Goal: Information Seeking & Learning: Learn about a topic

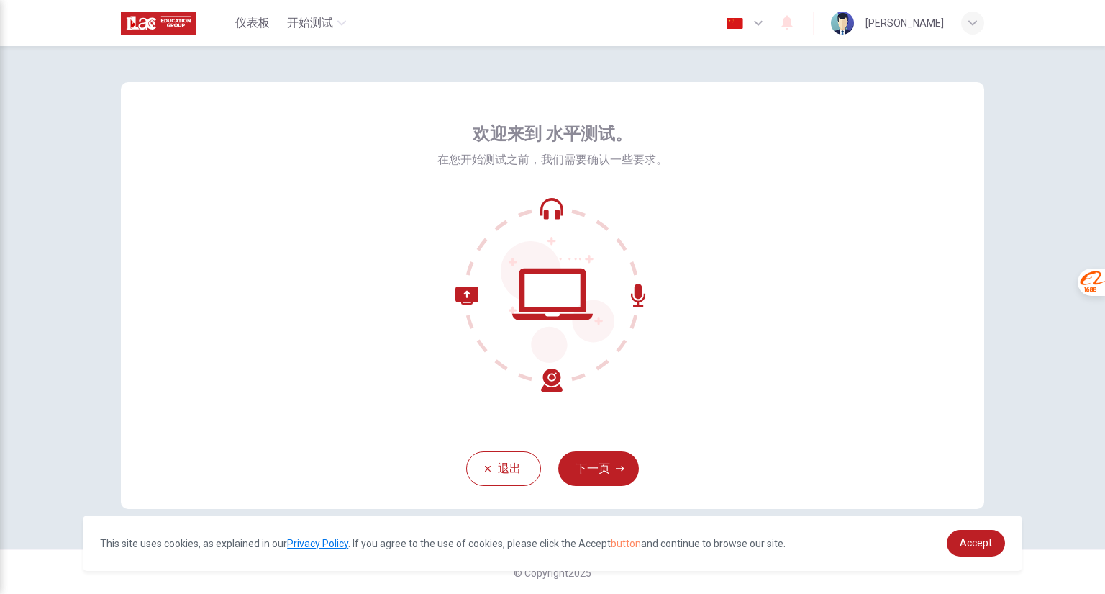
scroll to position [6, 0]
click at [619, 466] on icon "button" at bounding box center [620, 466] width 9 height 5
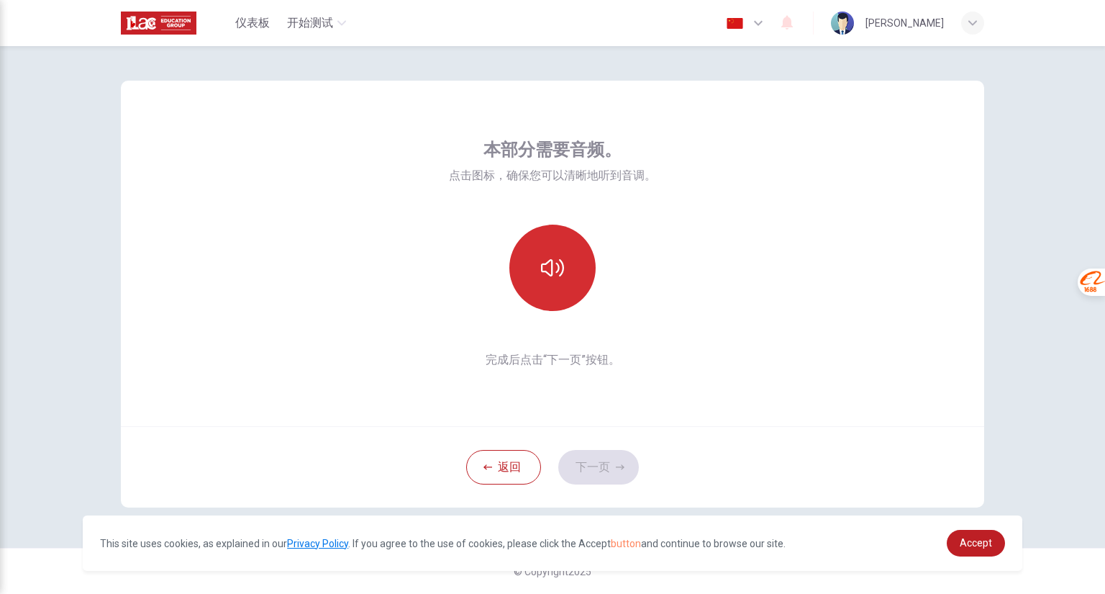
click at [565, 247] on button "button" at bounding box center [552, 267] width 86 height 86
click at [561, 258] on button "button" at bounding box center [552, 267] width 86 height 86
click at [608, 463] on button "下一页" at bounding box center [598, 467] width 81 height 35
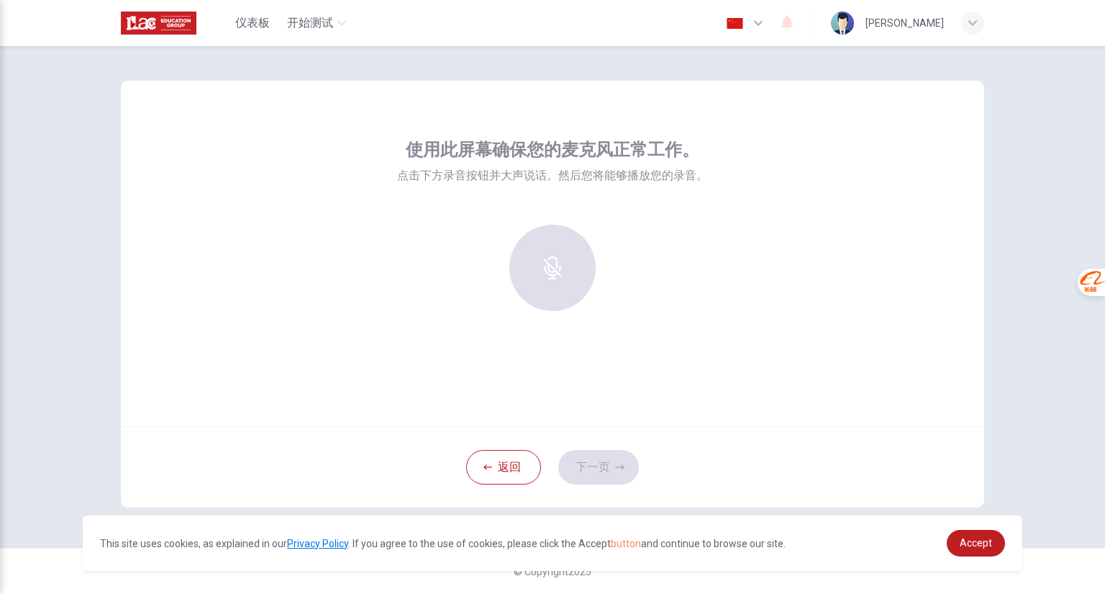
click at [554, 278] on div at bounding box center [552, 267] width 155 height 86
click at [538, 263] on div at bounding box center [552, 267] width 155 height 86
click at [566, 258] on div "录音" at bounding box center [552, 267] width 86 height 86
click at [553, 268] on icon "button" at bounding box center [552, 257] width 23 height 23
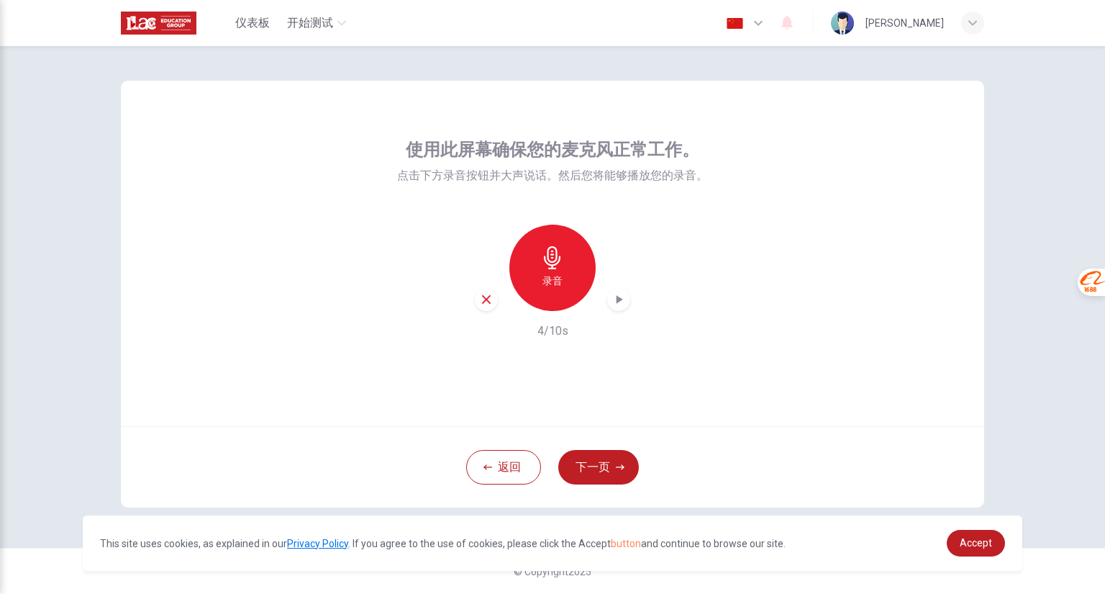
click at [619, 303] on icon "button" at bounding box center [619, 299] width 14 height 14
click at [604, 465] on button "下一页" at bounding box center [598, 467] width 81 height 35
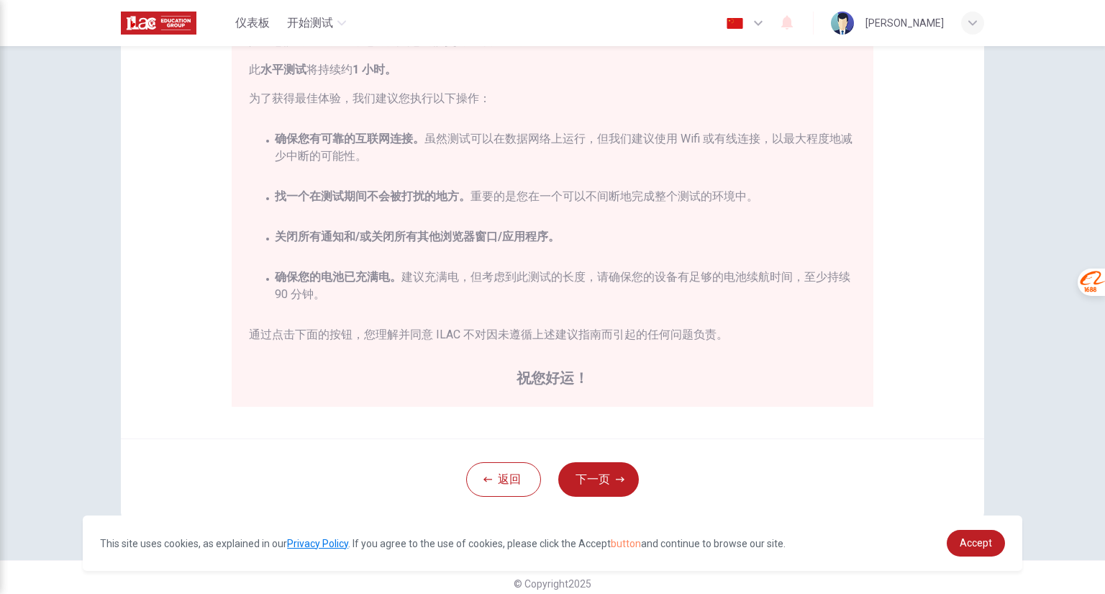
scroll to position [207, 0]
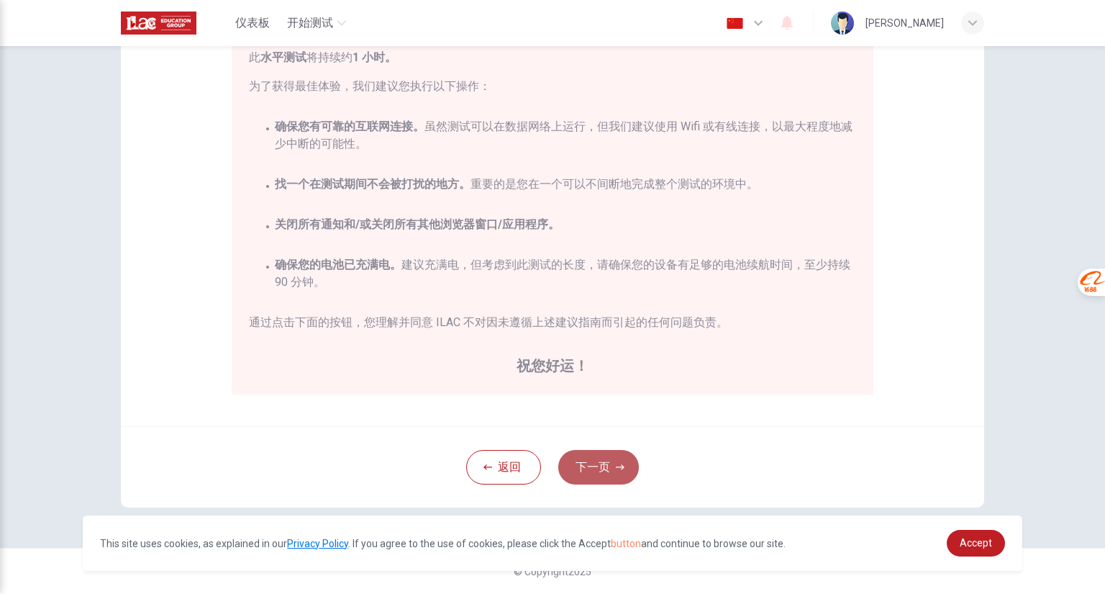
click at [598, 467] on button "下一页" at bounding box center [598, 467] width 81 height 35
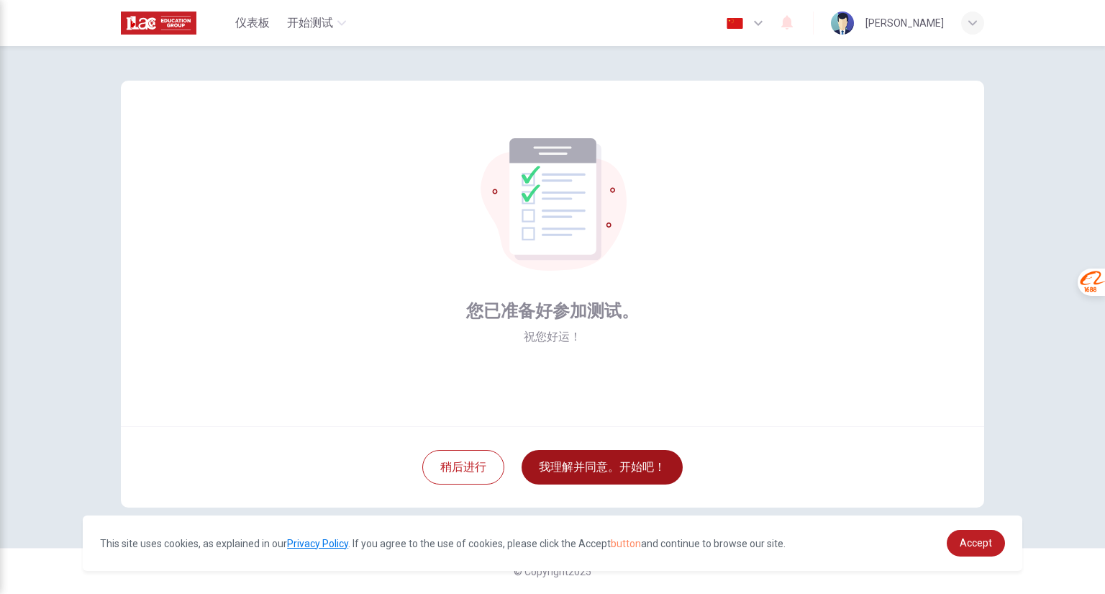
click at [603, 462] on button "我理解并同意。开始吧！" at bounding box center [602, 467] width 161 height 35
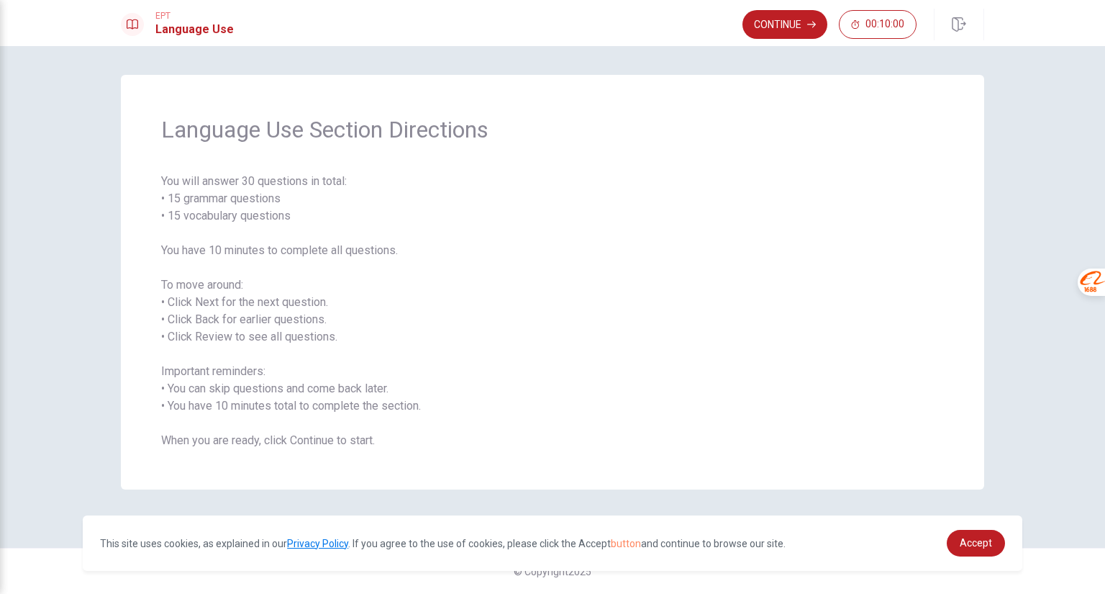
click at [1025, 19] on div "EPT Language Use Continue 00:10:00" at bounding box center [552, 23] width 1105 height 46
click at [588, 71] on div "Language Use Section Directions You will answer 30 questions in total: • 15 gra…" at bounding box center [552, 320] width 1105 height 548
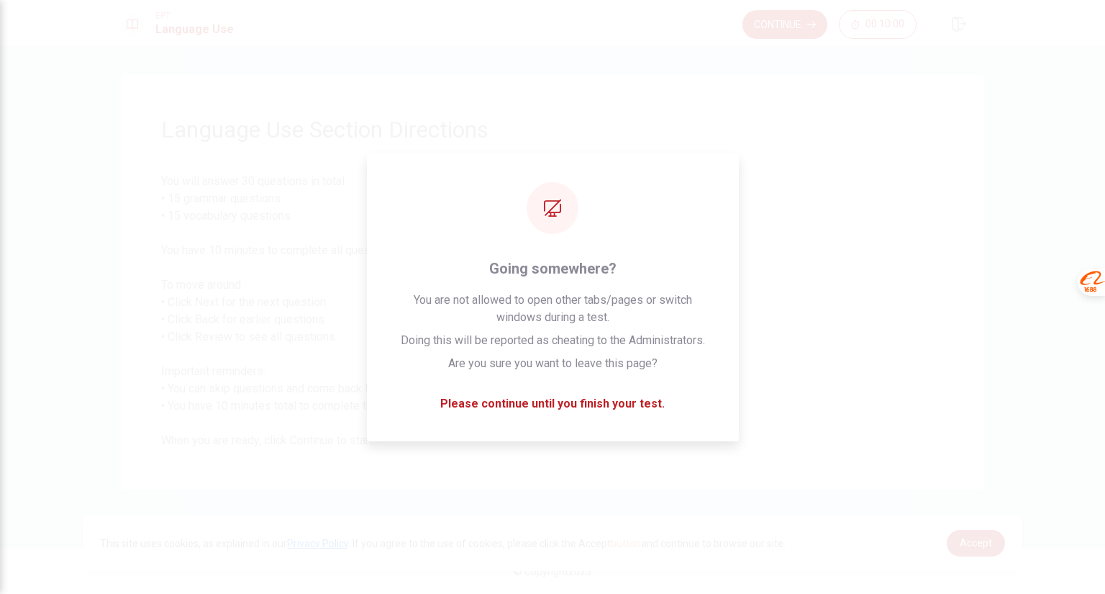
drag, startPoint x: 437, startPoint y: 2, endPoint x: 788, endPoint y: 131, distance: 373.3
click at [788, 131] on span "Language Use Section Directions" at bounding box center [552, 129] width 783 height 29
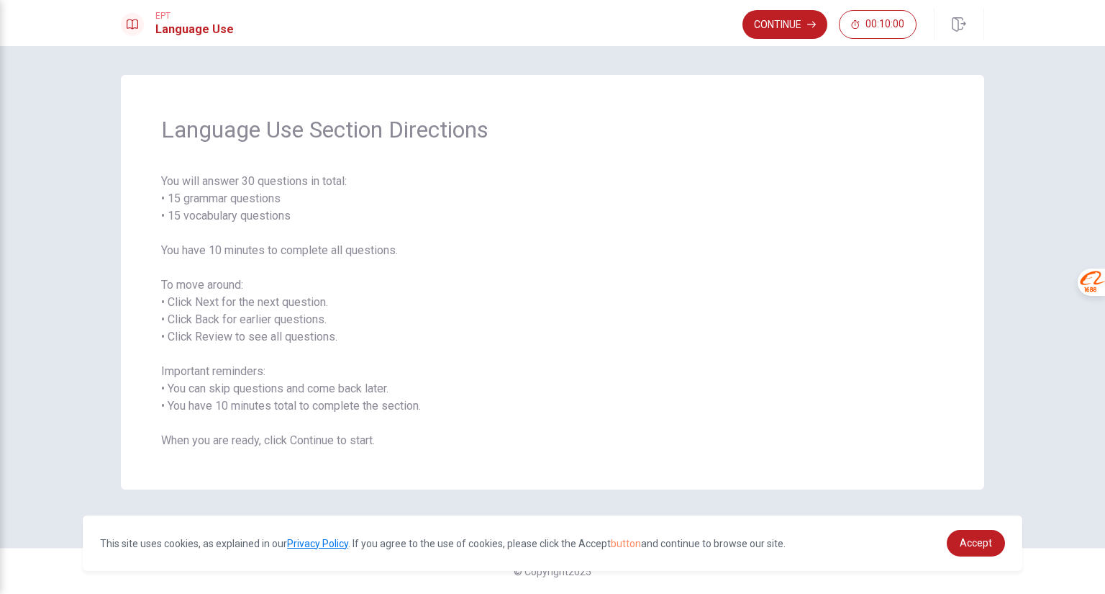
click at [1061, 45] on div "EPT Language Use Continue 00:10:00" at bounding box center [552, 23] width 1105 height 46
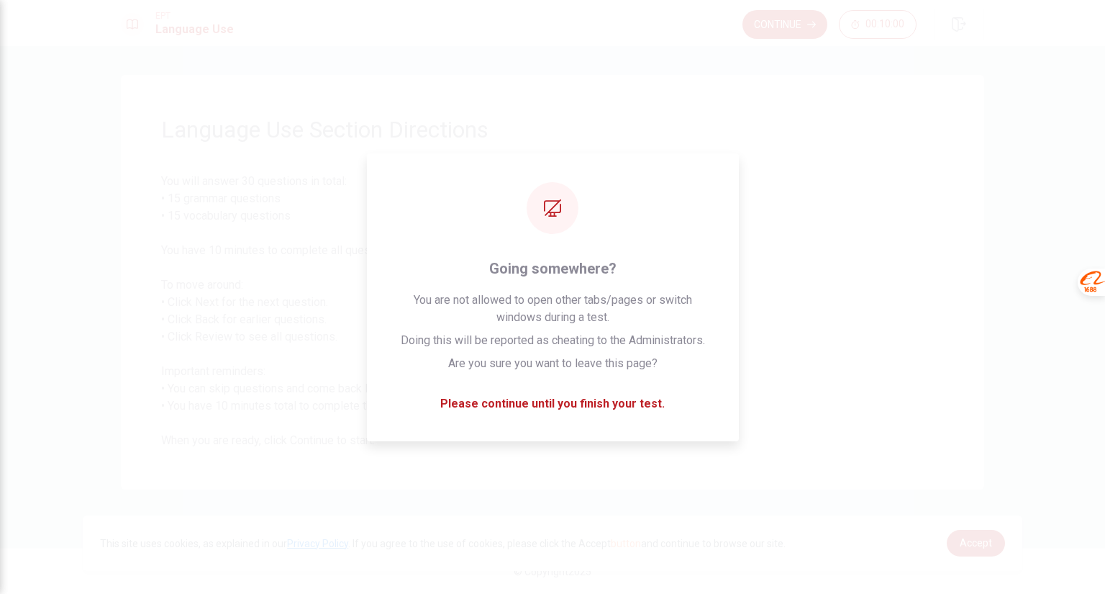
drag, startPoint x: 1066, startPoint y: 1, endPoint x: 730, endPoint y: 105, distance: 351.6
click at [730, 105] on div "Language Use Section Directions You will answer 30 questions in total: • 15 gra…" at bounding box center [552, 282] width 863 height 414
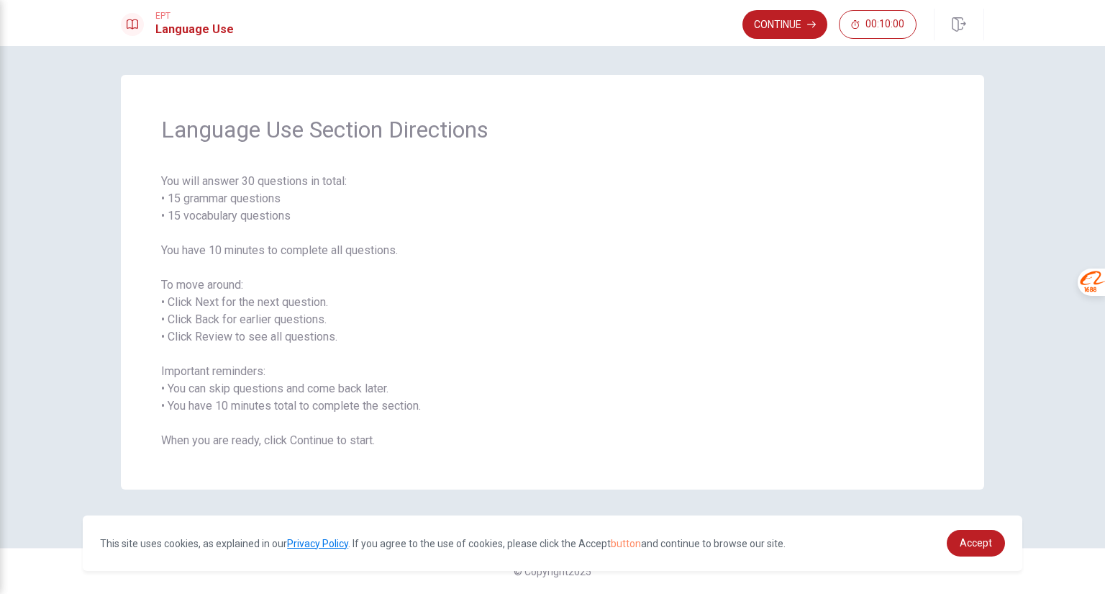
drag, startPoint x: 513, startPoint y: 144, endPoint x: 515, endPoint y: 110, distance: 33.9
click at [517, 143] on div "Language Use Section Directions You will answer 30 questions in total: • 15 gra…" at bounding box center [552, 282] width 863 height 414
drag, startPoint x: 155, startPoint y: 182, endPoint x: 316, endPoint y: 277, distance: 187.1
click at [316, 277] on div "Language Use Section Directions You will answer 30 questions in total: • 15 gra…" at bounding box center [552, 282] width 863 height 414
drag, startPoint x: 162, startPoint y: 178, endPoint x: 316, endPoint y: 270, distance: 179.1
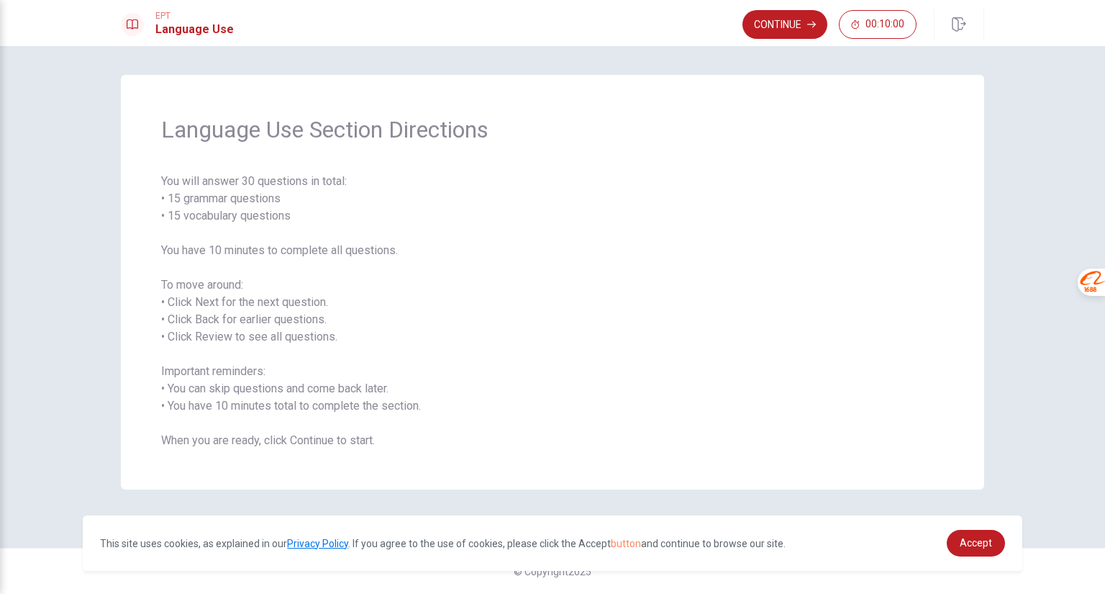
click at [316, 266] on span "You will answer 30 questions in total: • 15 grammar questions • 15 vocabulary q…" at bounding box center [552, 311] width 783 height 276
drag, startPoint x: 320, startPoint y: 324, endPoint x: 329, endPoint y: 355, distance: 32.1
click at [329, 355] on span "You will answer 30 questions in total: • 15 grammar questions • 15 vocabulary q…" at bounding box center [552, 311] width 783 height 276
click at [383, 355] on span "You will answer 30 questions in total: • 15 grammar questions • 15 vocabulary q…" at bounding box center [552, 311] width 783 height 276
drag, startPoint x: 217, startPoint y: 372, endPoint x: 252, endPoint y: 369, distance: 34.7
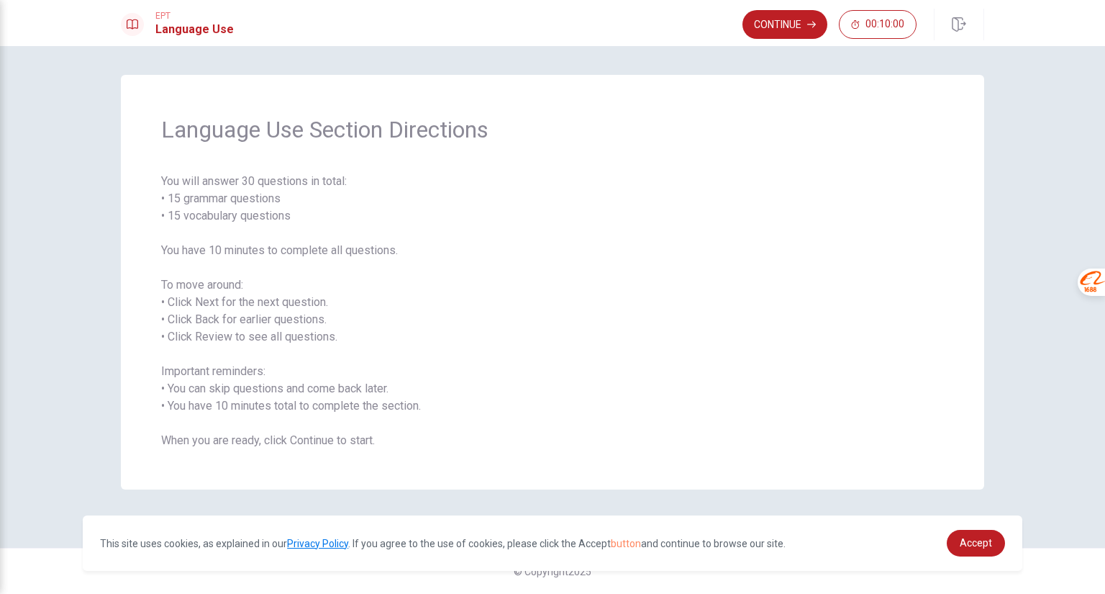
click at [252, 369] on span "You will answer 30 questions in total: • 15 grammar questions • 15 vocabulary q…" at bounding box center [552, 311] width 783 height 276
drag, startPoint x: 252, startPoint y: 124, endPoint x: 335, endPoint y: 122, distance: 82.8
click at [335, 122] on span "Language Use Section Directions" at bounding box center [552, 129] width 783 height 29
click at [804, 19] on button "Continue" at bounding box center [785, 24] width 85 height 29
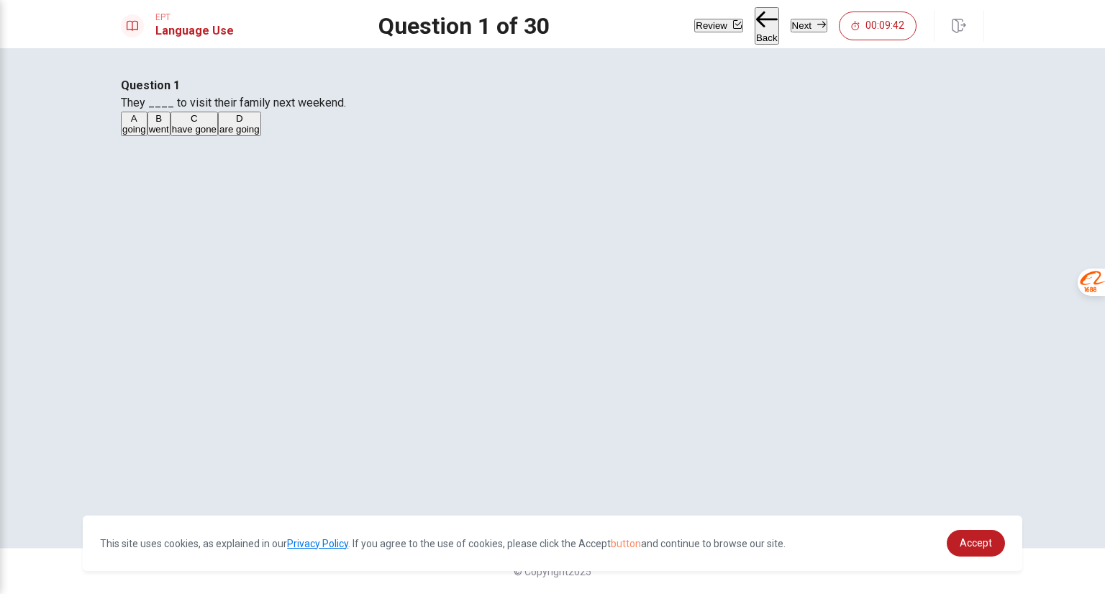
click at [260, 135] on span "are going" at bounding box center [239, 129] width 40 height 11
click at [801, 23] on button "Next" at bounding box center [809, 26] width 37 height 14
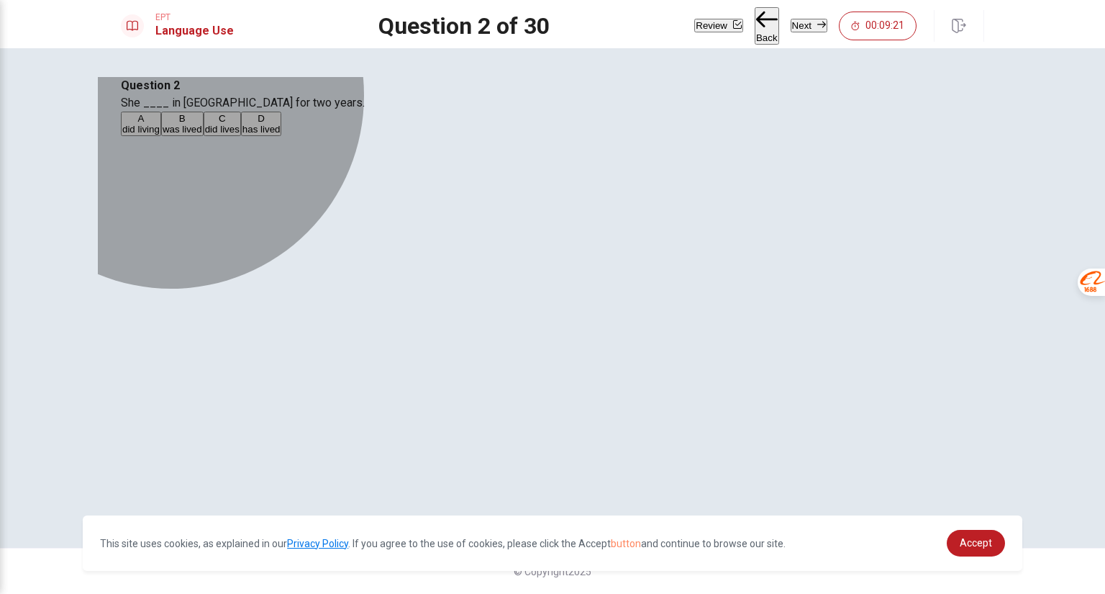
click at [281, 135] on span "has lived" at bounding box center [261, 129] width 38 height 11
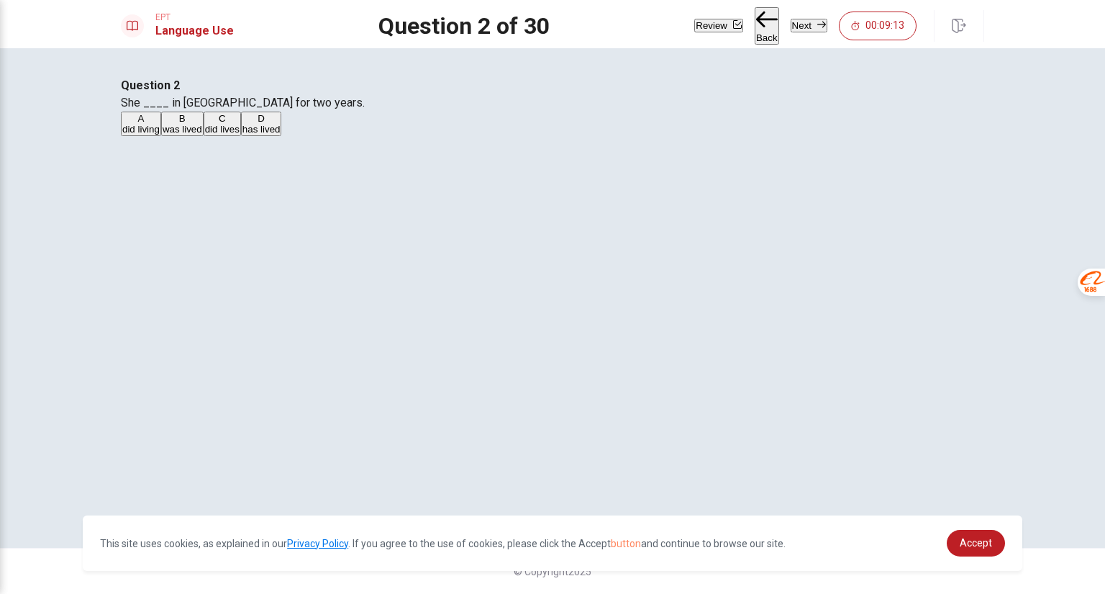
click at [202, 135] on span "was lived" at bounding box center [183, 129] width 40 height 11
click at [802, 21] on button "Next" at bounding box center [809, 26] width 37 height 14
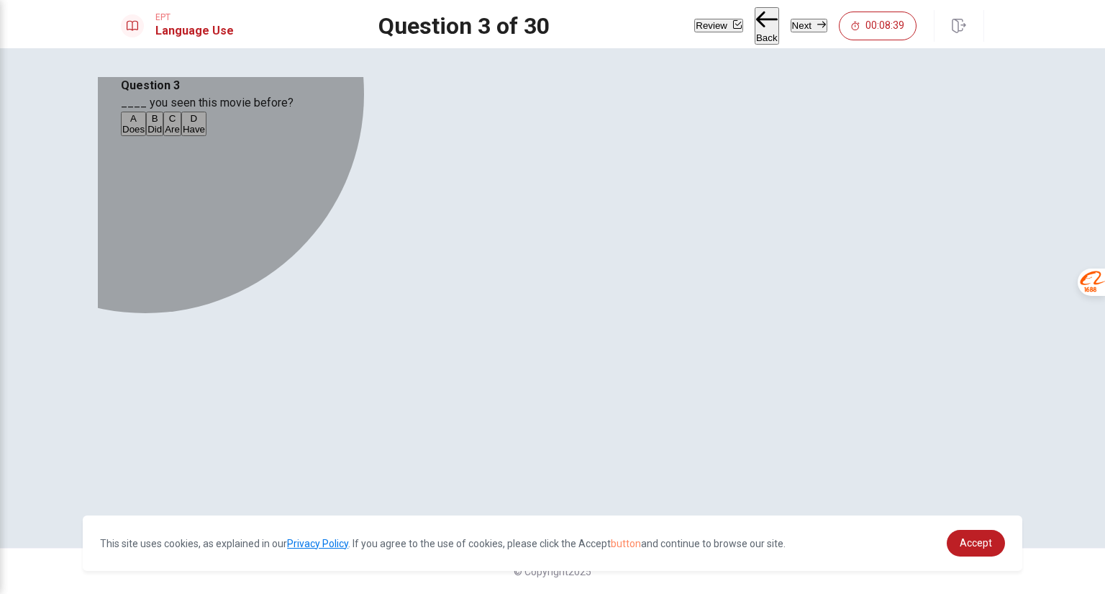
click at [162, 135] on span "Did" at bounding box center [155, 129] width 14 height 11
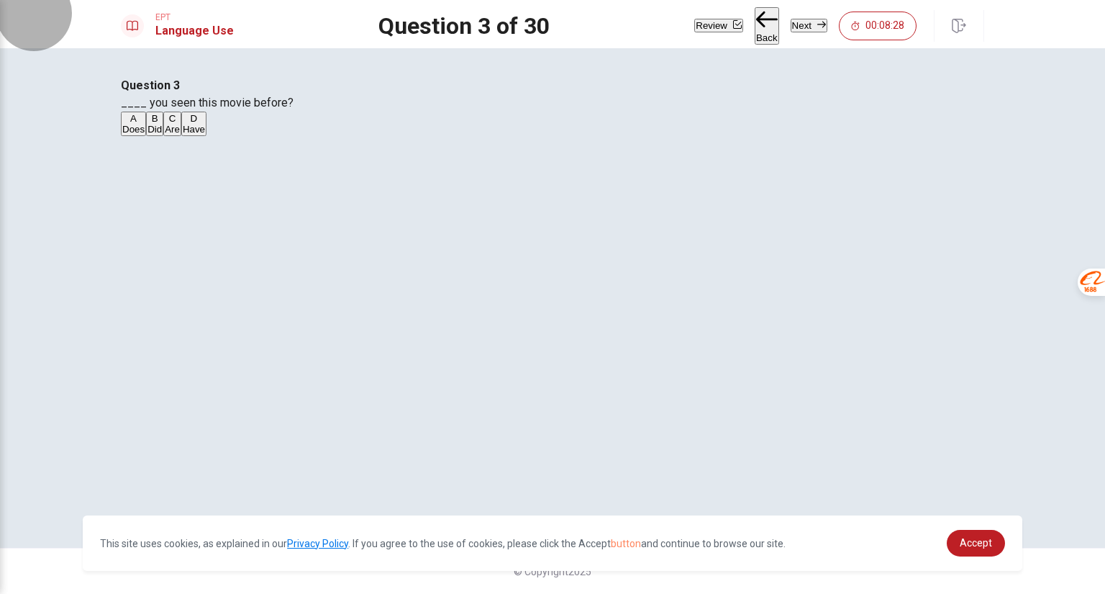
click at [799, 23] on button "Next" at bounding box center [809, 26] width 37 height 14
click at [225, 135] on span "leaves" at bounding box center [211, 129] width 28 height 11
click at [795, 30] on button "Next" at bounding box center [809, 26] width 37 height 14
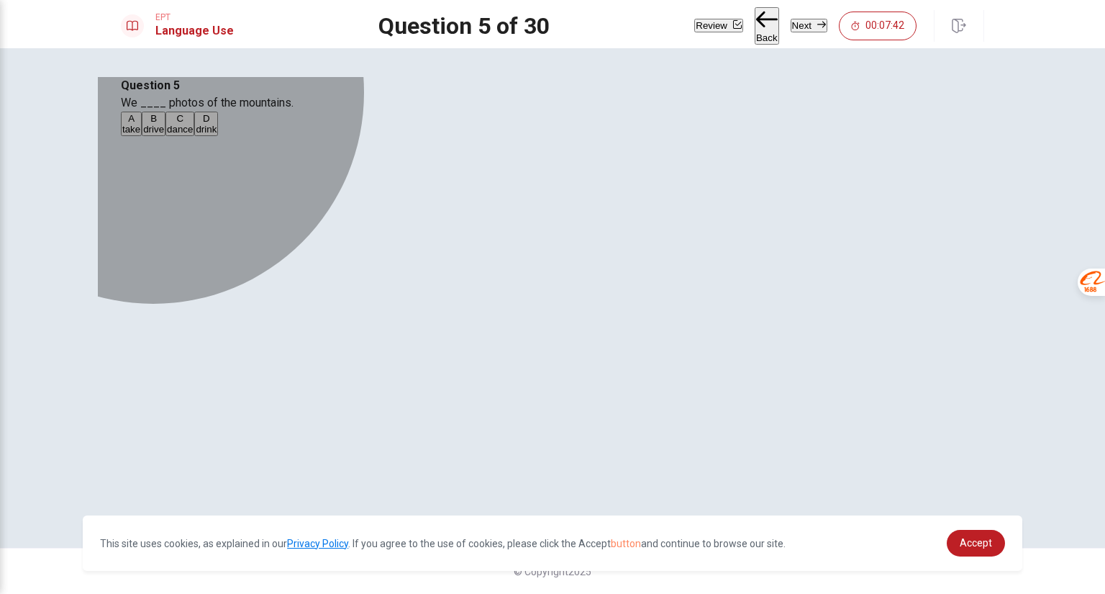
click at [164, 135] on span "drive" at bounding box center [153, 129] width 21 height 11
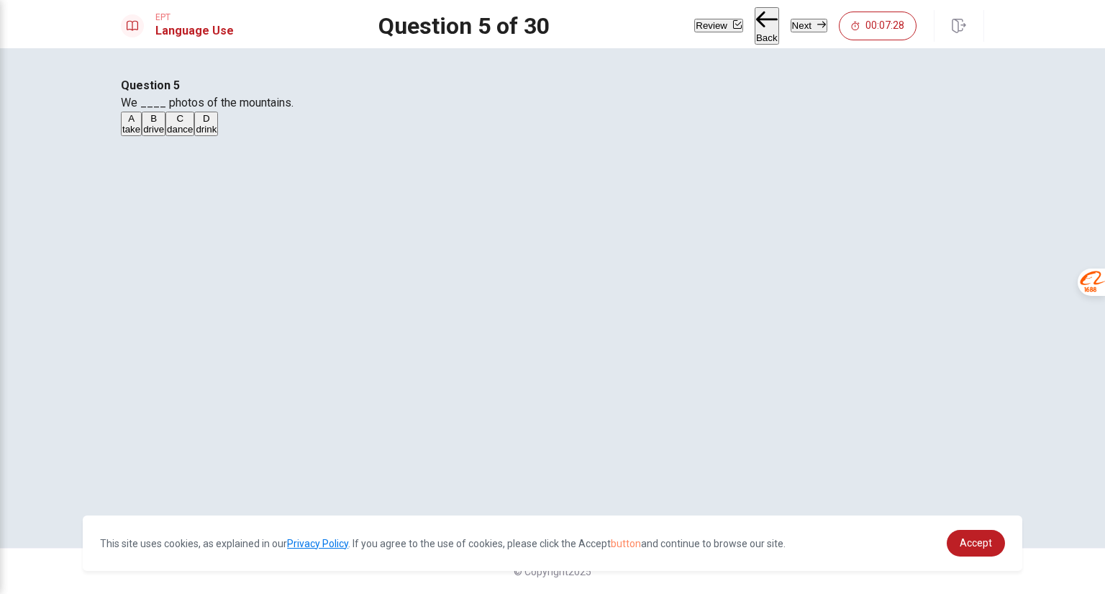
click at [807, 29] on button "Next" at bounding box center [809, 26] width 37 height 14
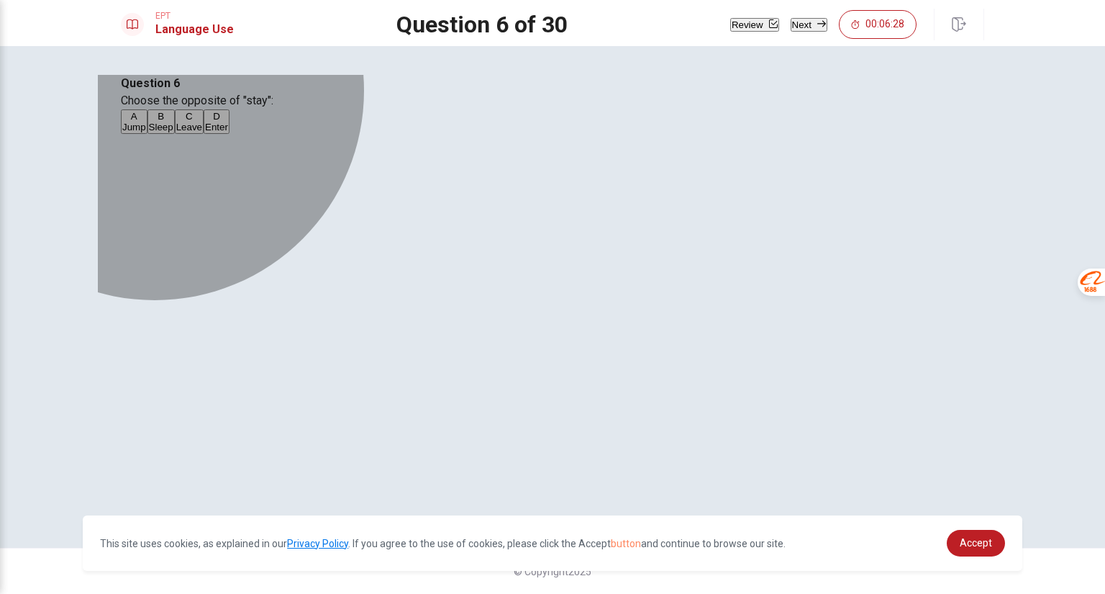
click at [173, 132] on span "Sleep" at bounding box center [161, 127] width 24 height 11
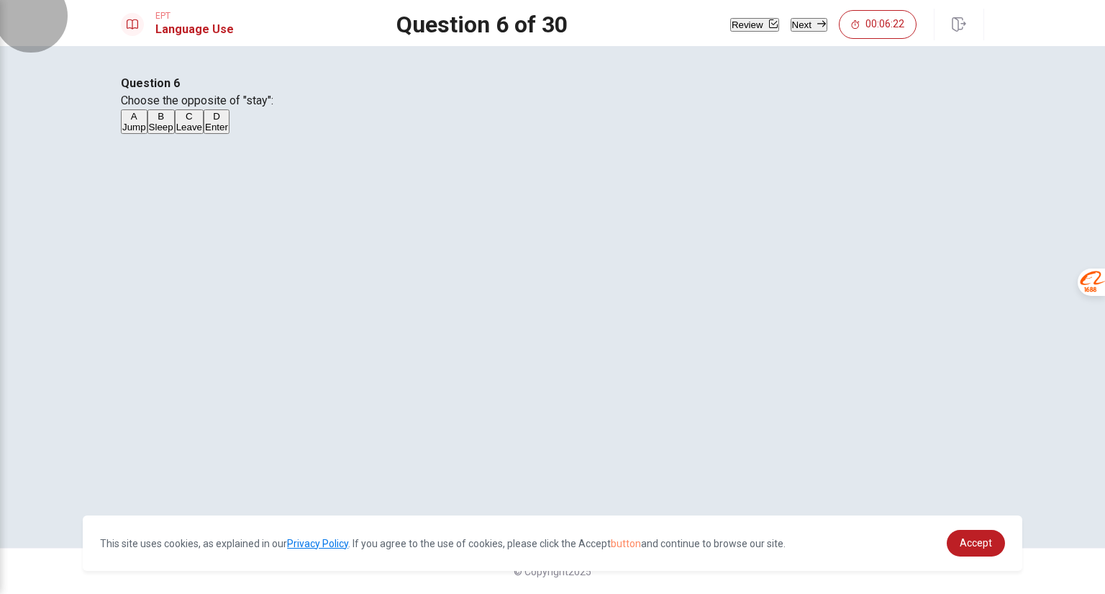
click at [796, 26] on button "Next" at bounding box center [809, 25] width 37 height 14
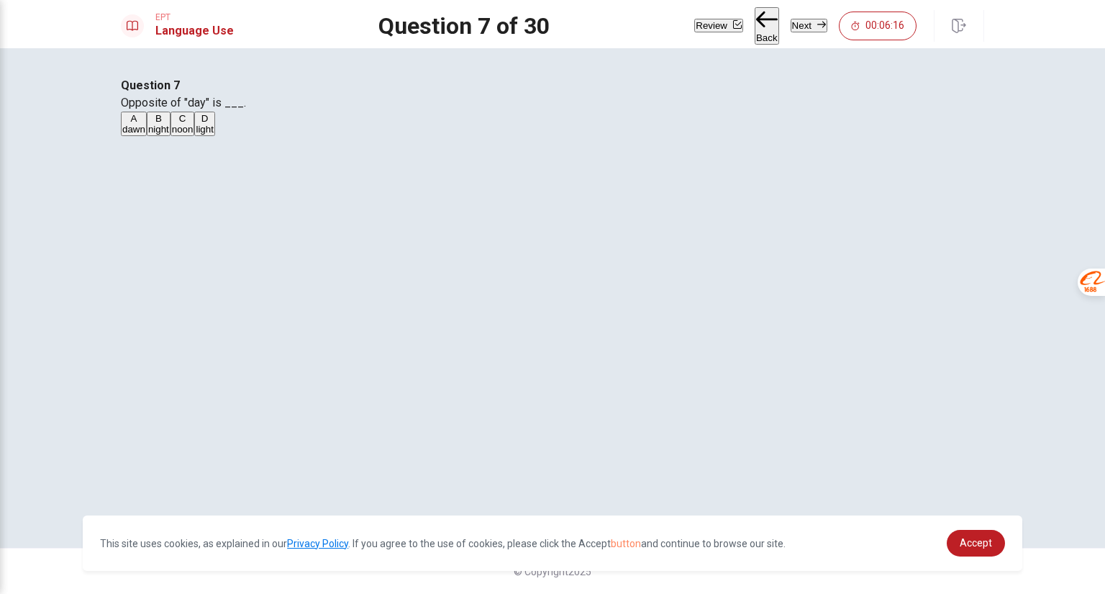
drag, startPoint x: 417, startPoint y: 178, endPoint x: 454, endPoint y: 187, distance: 38.6
click at [246, 109] on span "Opposite of "day" is ___." at bounding box center [183, 103] width 125 height 14
click at [169, 135] on span "night" at bounding box center [158, 129] width 21 height 11
click at [793, 22] on button "Next" at bounding box center [809, 26] width 37 height 14
click at [230, 135] on span "slow" at bounding box center [220, 129] width 19 height 11
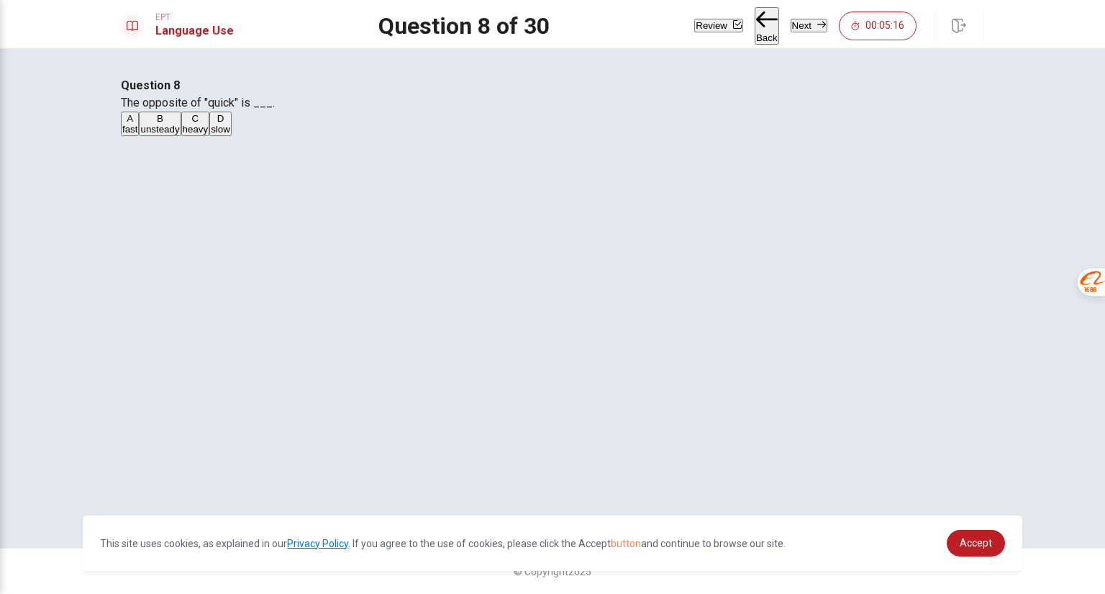
click at [800, 24] on button "Next" at bounding box center [809, 26] width 37 height 14
click at [140, 136] on button "A pan" at bounding box center [130, 124] width 19 height 24
click at [798, 22] on button "Next" at bounding box center [809, 26] width 37 height 14
click at [312, 135] on span "did walked" at bounding box center [289, 129] width 45 height 11
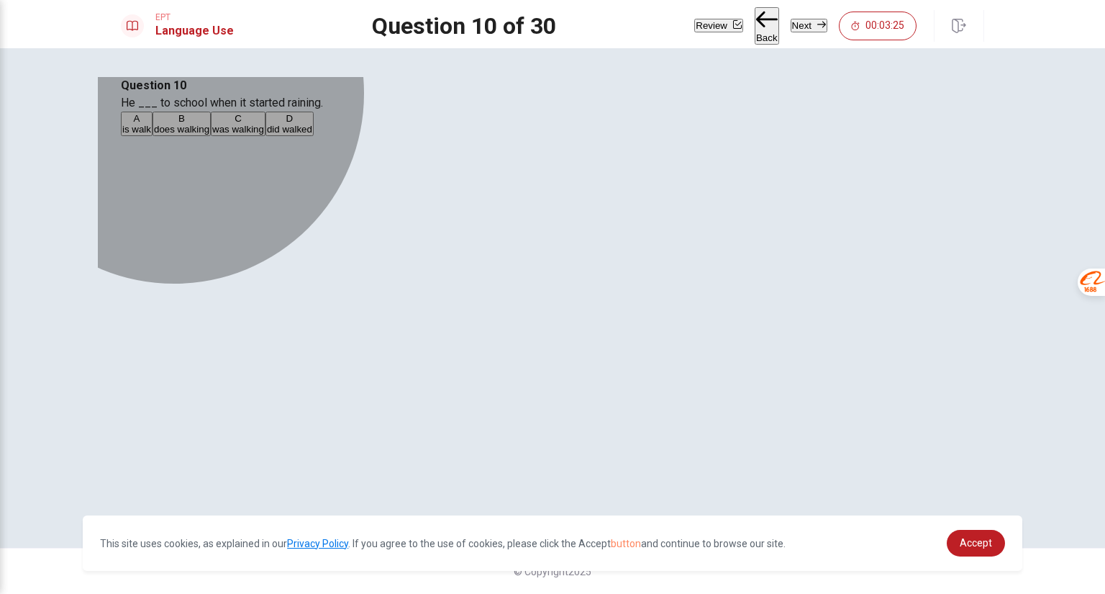
click at [264, 135] on span "was walking" at bounding box center [238, 129] width 52 height 11
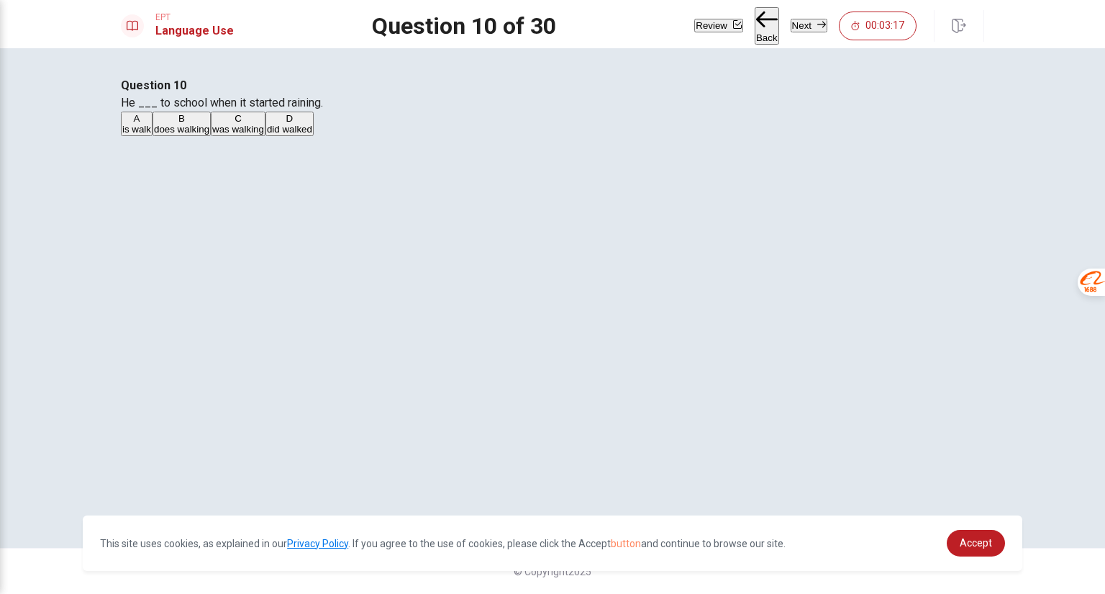
click at [312, 135] on span "did walked" at bounding box center [289, 129] width 45 height 11
click at [791, 19] on button "Next" at bounding box center [809, 26] width 37 height 14
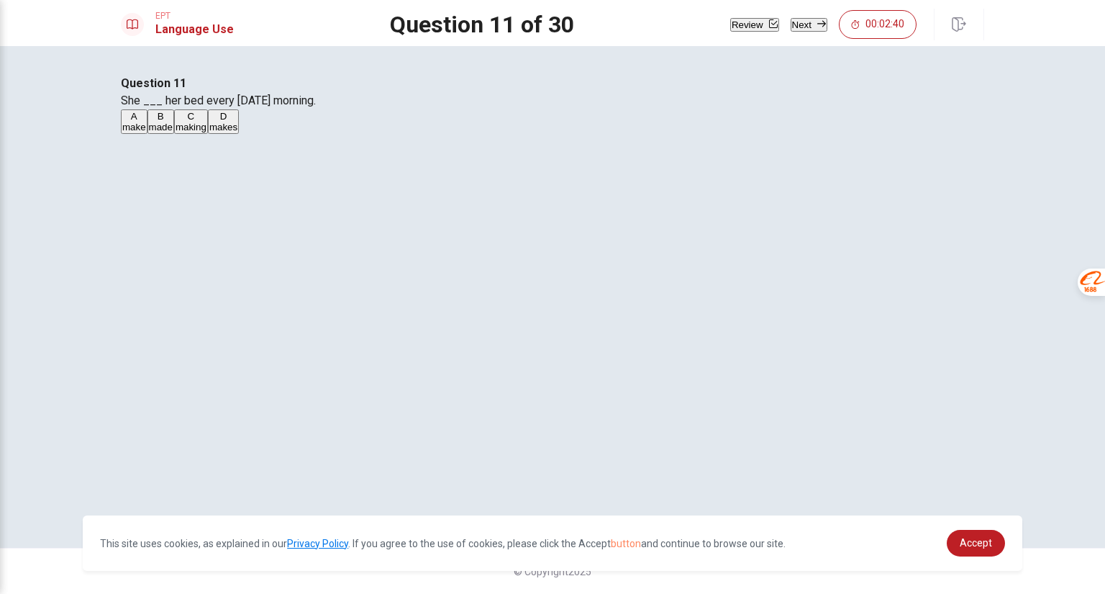
click at [207, 132] on span "making" at bounding box center [191, 127] width 31 height 11
click at [792, 26] on button "Next" at bounding box center [809, 25] width 37 height 14
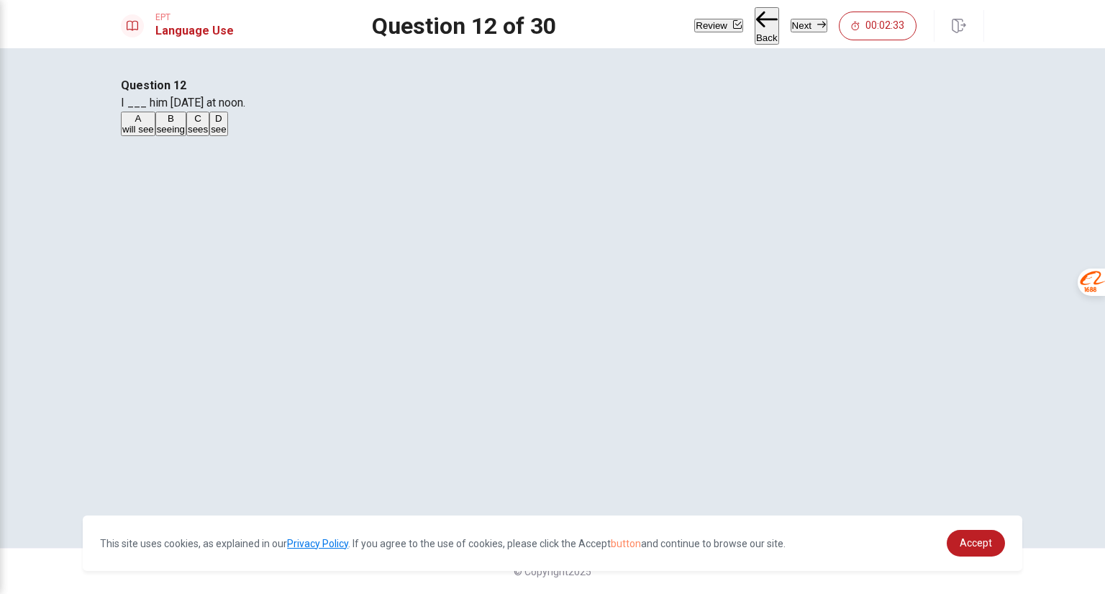
click at [154, 135] on span "will see" at bounding box center [138, 129] width 32 height 11
click at [793, 21] on button "Next" at bounding box center [809, 26] width 37 height 14
click at [169, 135] on span "Was" at bounding box center [159, 129] width 19 height 11
click at [799, 26] on button "Next" at bounding box center [809, 26] width 37 height 14
click at [188, 135] on span "Do" at bounding box center [182, 129] width 12 height 11
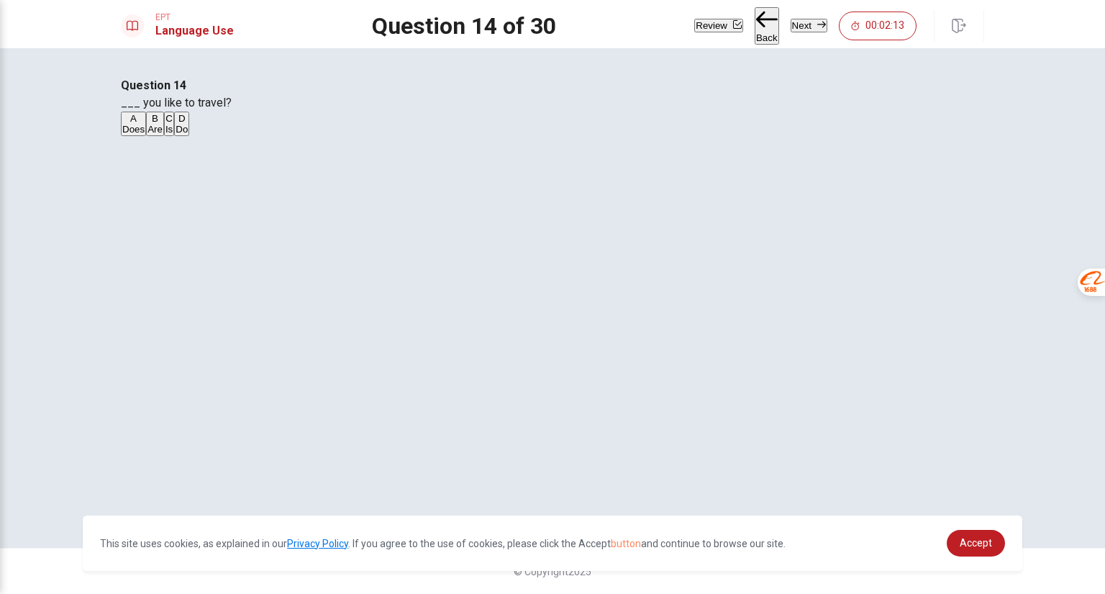
click at [805, 22] on button "Next" at bounding box center [809, 26] width 37 height 14
click at [172, 135] on span "spoon" at bounding box center [159, 129] width 26 height 11
click at [202, 135] on span "broom" at bounding box center [188, 129] width 27 height 11
click at [796, 25] on button "Next" at bounding box center [809, 26] width 37 height 14
click at [205, 132] on span "slow" at bounding box center [195, 127] width 19 height 11
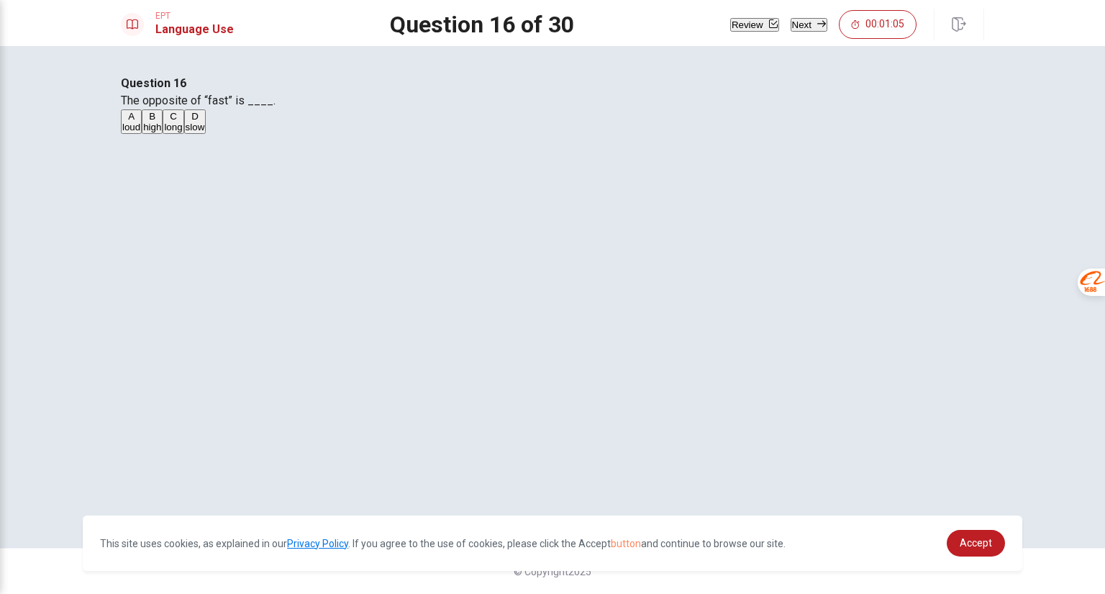
click at [799, 19] on button "Next" at bounding box center [809, 25] width 37 height 14
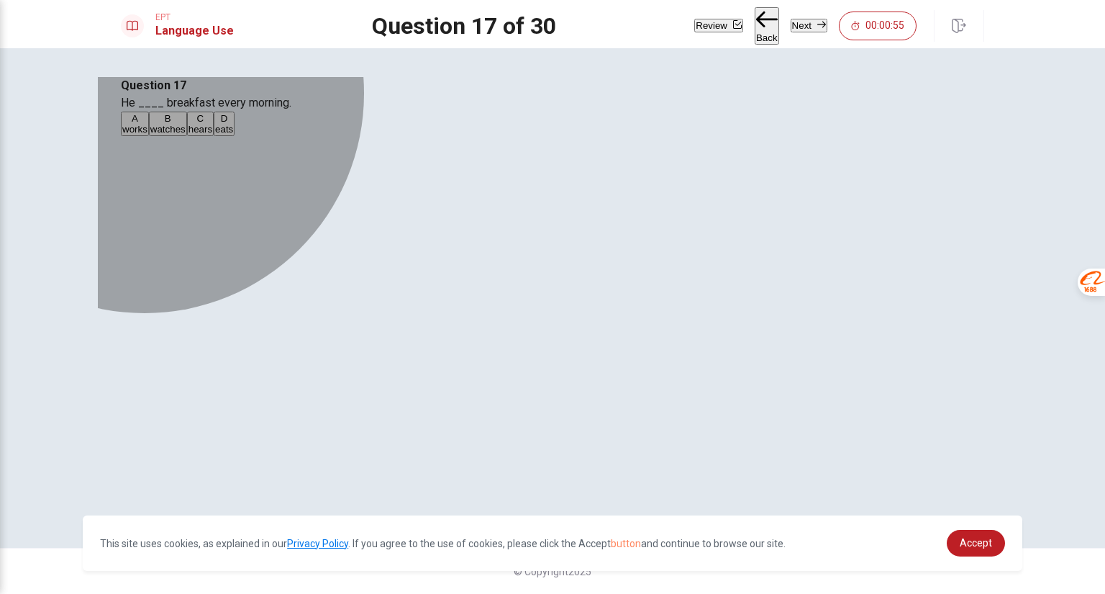
click at [233, 135] on span "eats" at bounding box center [224, 129] width 18 height 11
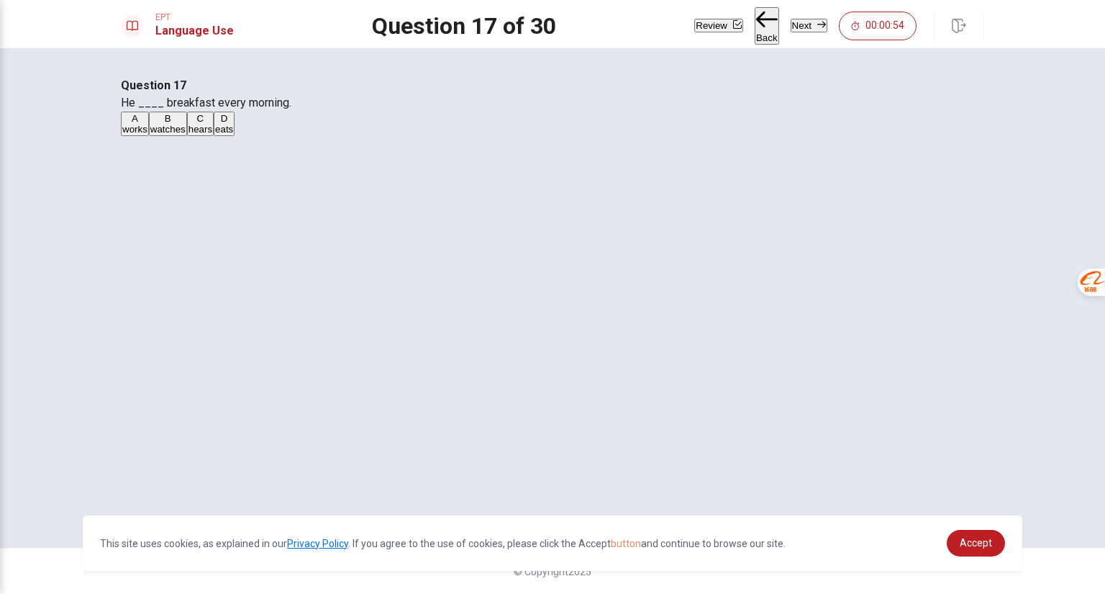
click at [805, 26] on button "Next" at bounding box center [809, 26] width 37 height 14
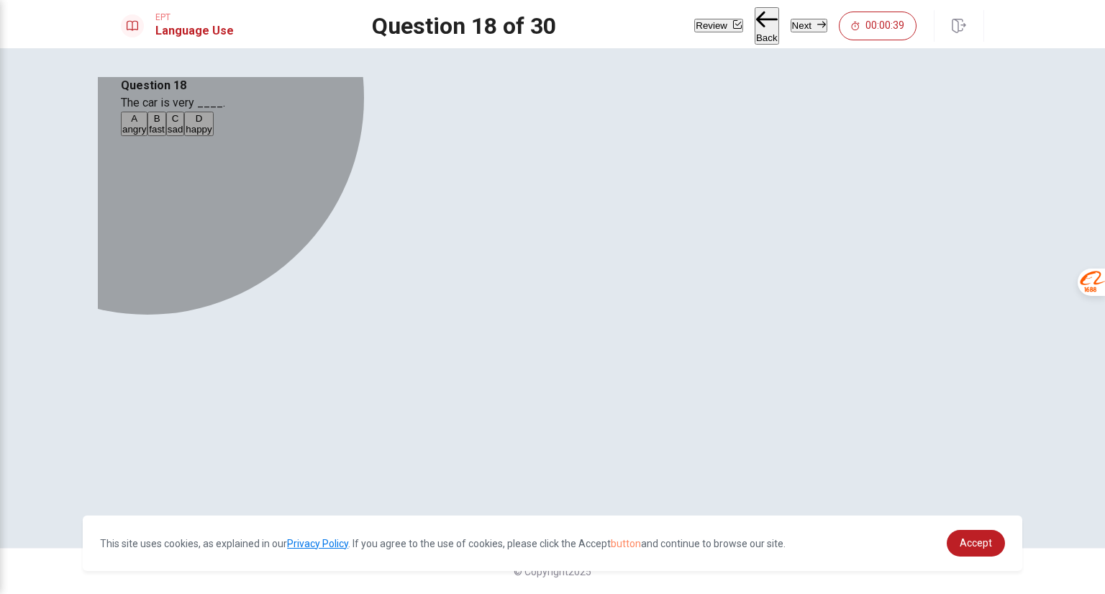
click at [164, 135] on span "fast" at bounding box center [156, 129] width 15 height 11
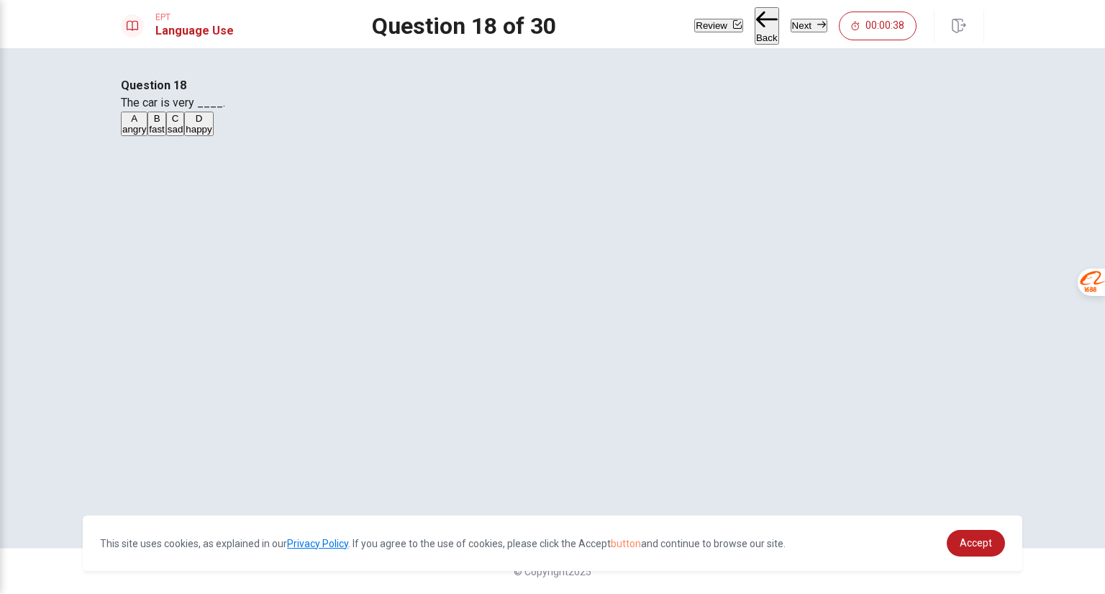
click at [793, 26] on button "Next" at bounding box center [809, 26] width 37 height 14
click at [214, 135] on span "house" at bounding box center [201, 129] width 26 height 11
click at [804, 27] on button "Next" at bounding box center [809, 26] width 37 height 14
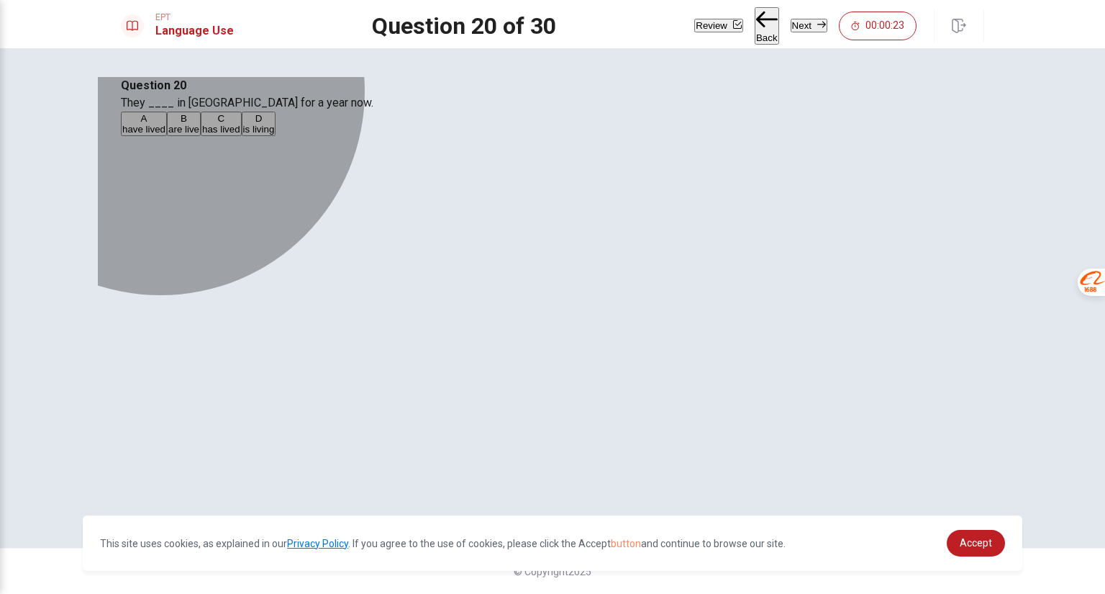
click at [199, 135] on span "are live" at bounding box center [183, 129] width 31 height 11
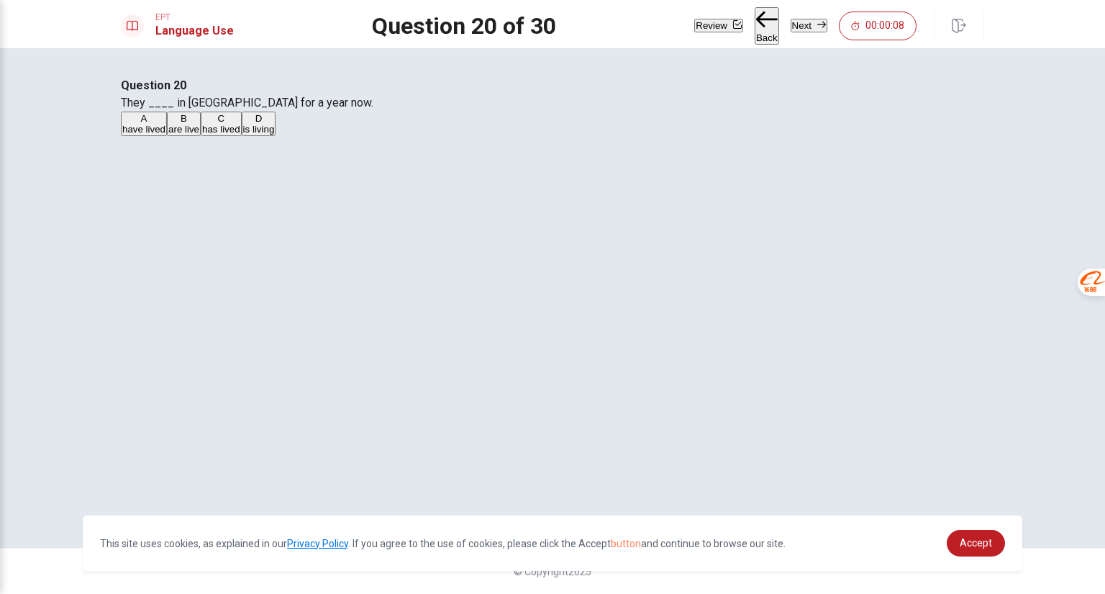
click at [791, 19] on button "Next" at bounding box center [809, 26] width 37 height 14
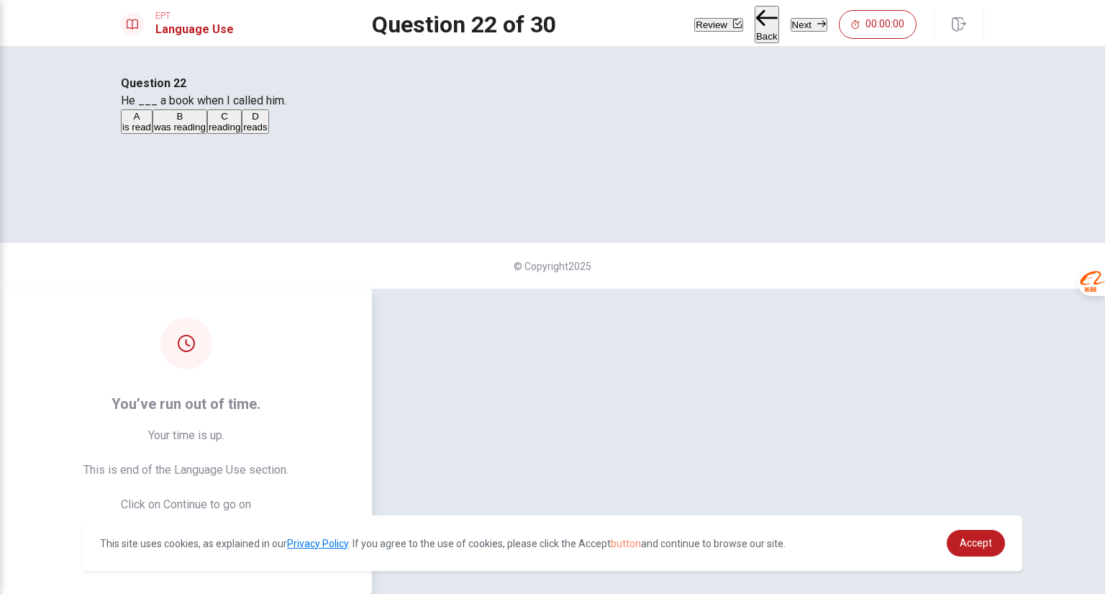
click at [225, 536] on button "Continue" at bounding box center [187, 550] width 78 height 29
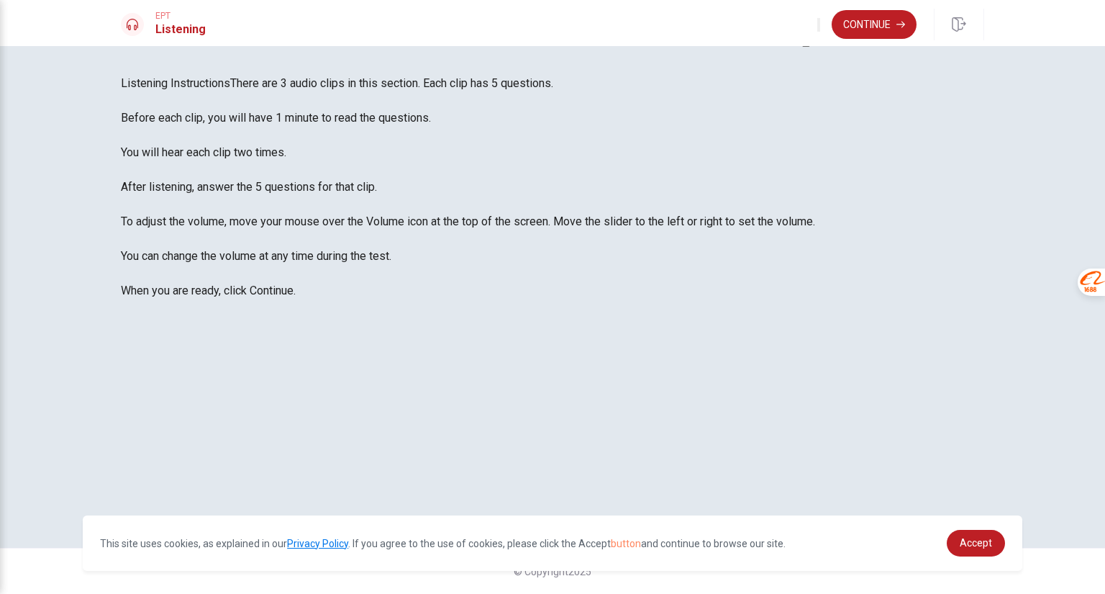
click at [819, 28] on icon "button" at bounding box center [819, 28] width 0 height 0
click at [553, 150] on div "Listening Instructions There are 3 audio clips in this section. Each clip has 5…" at bounding box center [552, 187] width 863 height 224
click at [819, 28] on icon "button" at bounding box center [819, 28] width 0 height 0
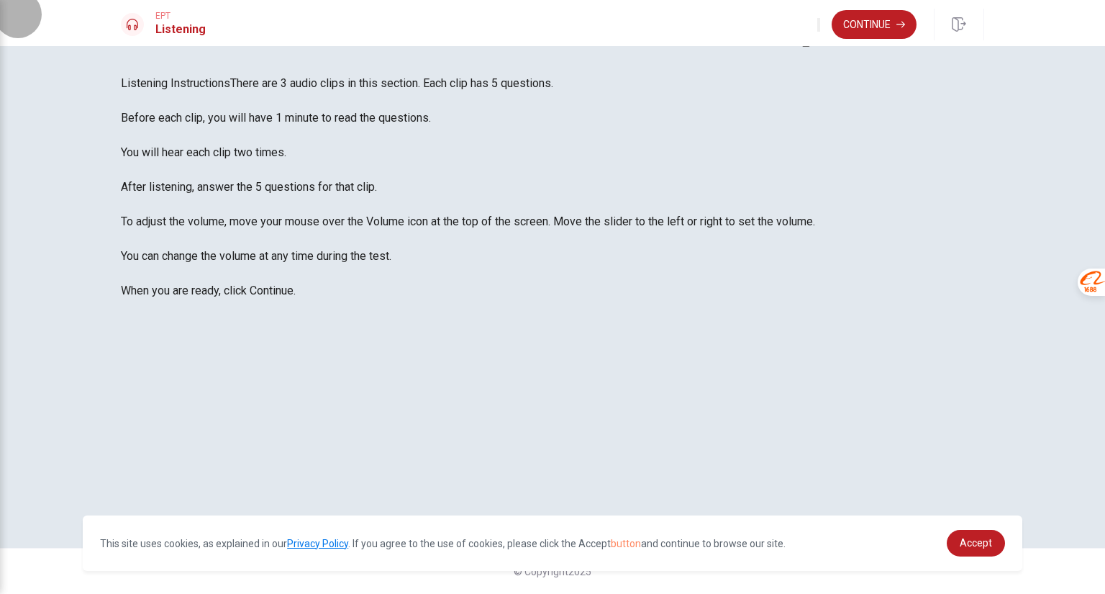
click at [819, 28] on icon "button" at bounding box center [819, 28] width 0 height 0
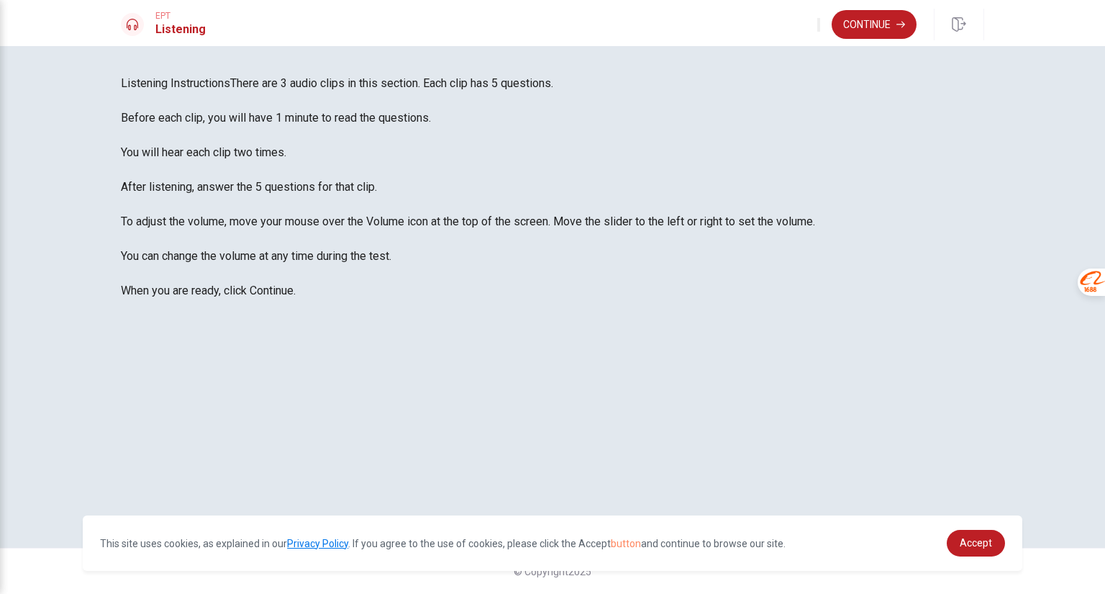
click at [415, 185] on span "There are 3 audio clips in this section. Each clip has 5 questions. Before each…" at bounding box center [468, 186] width 694 height 221
drag, startPoint x: 350, startPoint y: 185, endPoint x: 477, endPoint y: 192, distance: 127.6
click at [477, 192] on span "There are 3 audio clips in this section. Each clip has 5 questions. Before each…" at bounding box center [468, 186] width 694 height 221
click at [606, 199] on span "There are 3 audio clips in this section. Each clip has 5 questions. Before each…" at bounding box center [468, 186] width 694 height 221
click at [881, 24] on button "Continue" at bounding box center [874, 24] width 85 height 29
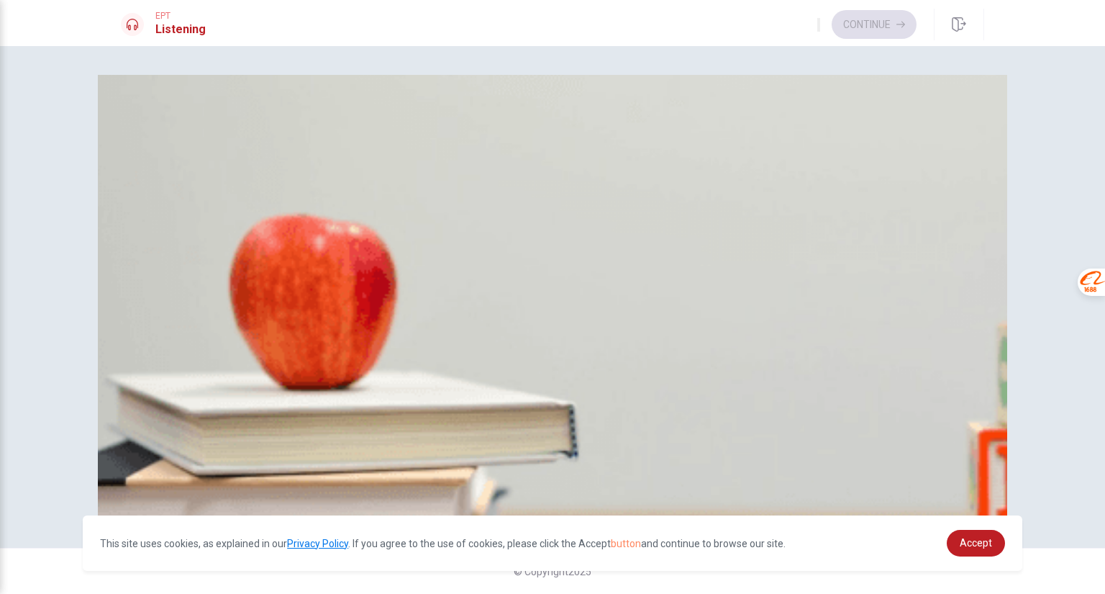
click at [190, 150] on span "Two" at bounding box center [181, 144] width 17 height 11
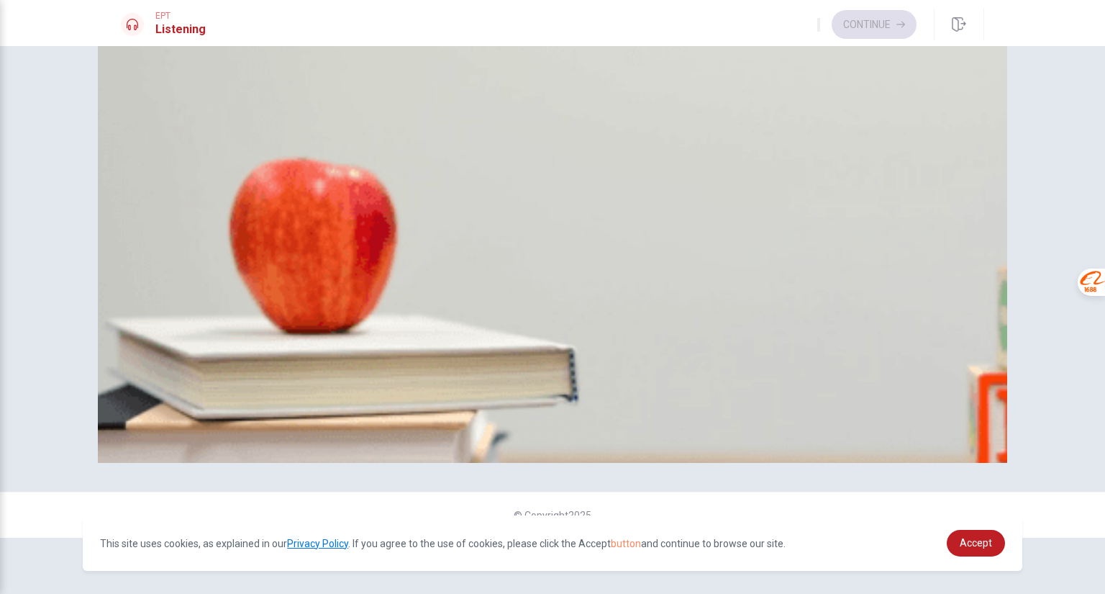
scroll to position [263, 0]
click at [237, 154] on span "Reserved" at bounding box center [216, 148] width 41 height 11
click at [263, 355] on div at bounding box center [552, 355] width 863 height 0
click at [278, 355] on div at bounding box center [552, 355] width 863 height 0
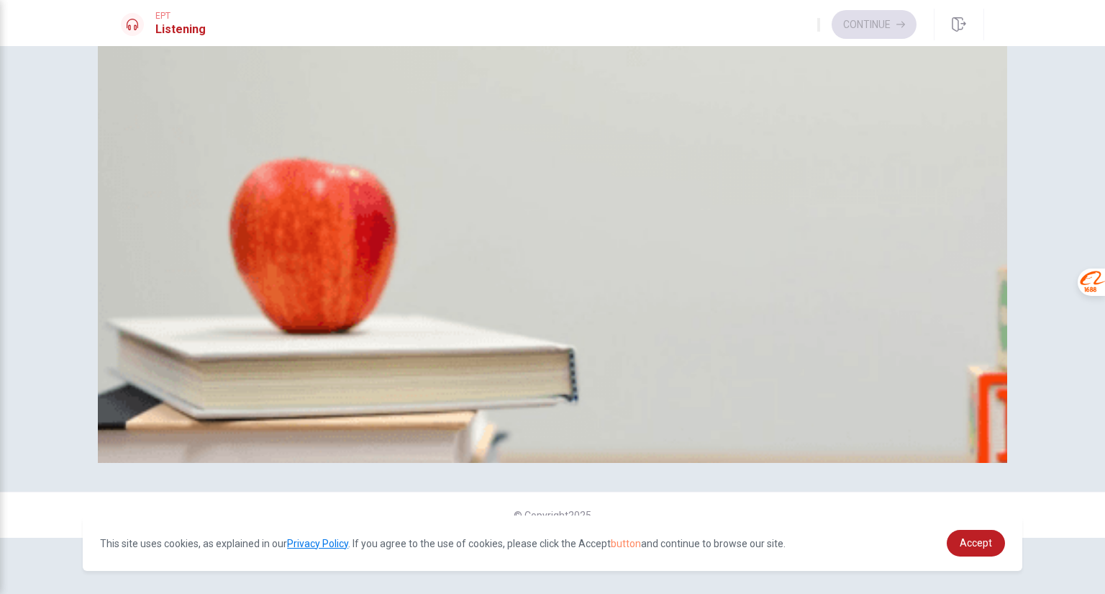
scroll to position [1126, 0]
click at [138, 253] on div "A" at bounding box center [130, 258] width 16 height 11
click at [371, 355] on div at bounding box center [552, 355] width 863 height 0
click at [365, 355] on div at bounding box center [552, 355] width 863 height 0
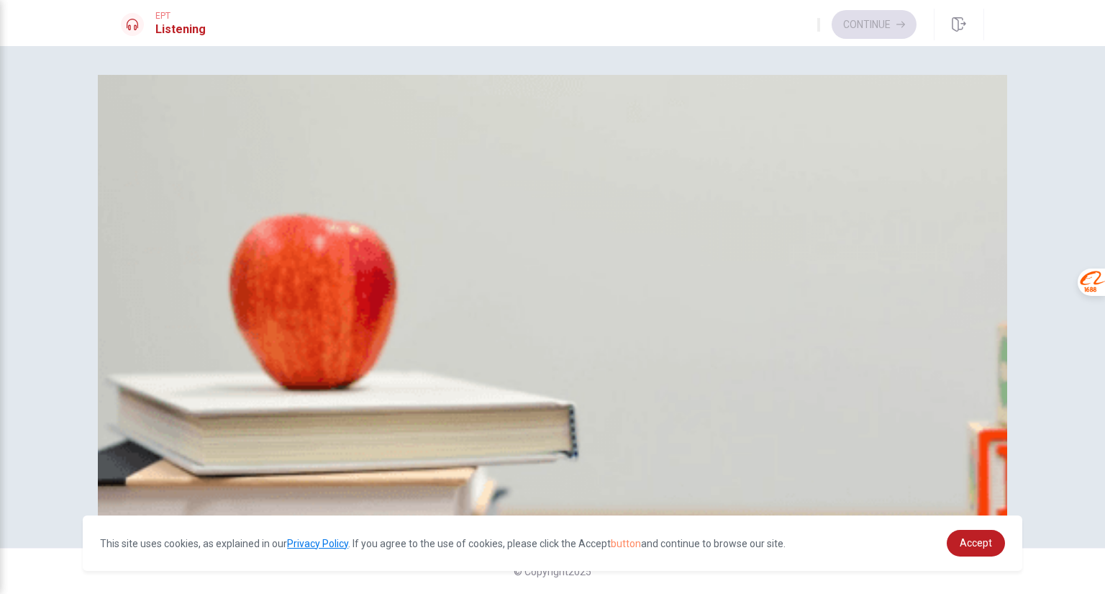
scroll to position [0, 0]
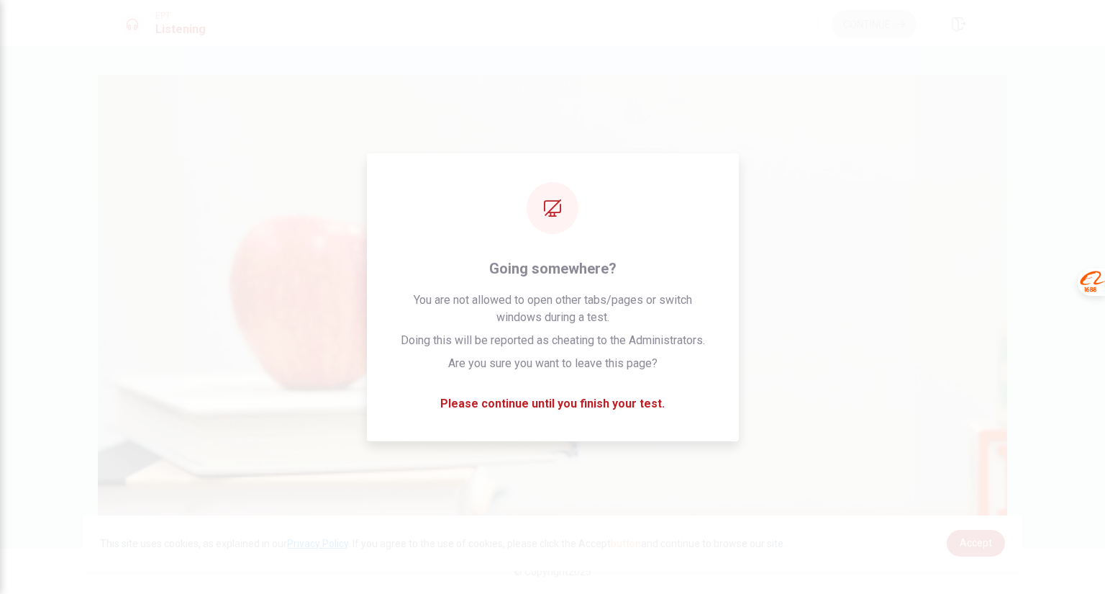
drag, startPoint x: 923, startPoint y: 14, endPoint x: 440, endPoint y: -1, distance: 483.8
click at [440, 0] on html "This site uses cookies, as explained in our Privacy Policy . If you agree to th…" at bounding box center [552, 297] width 1105 height 594
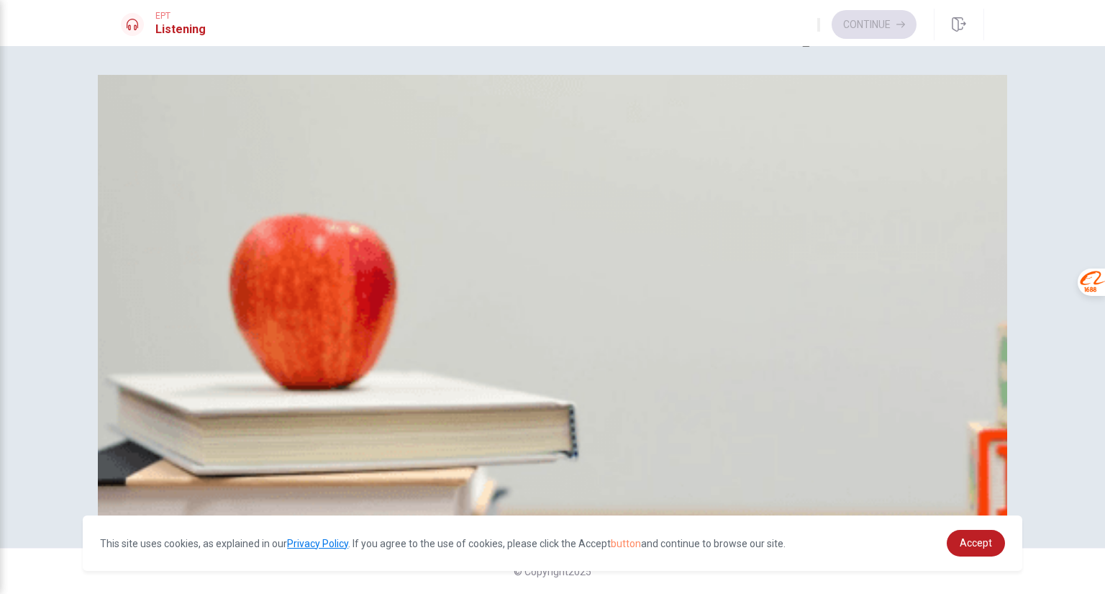
click at [817, 24] on button "button" at bounding box center [818, 25] width 3 height 14
click at [200, 260] on div "B" at bounding box center [184, 254] width 32 height 11
click at [227, 381] on div "B" at bounding box center [195, 375] width 61 height 11
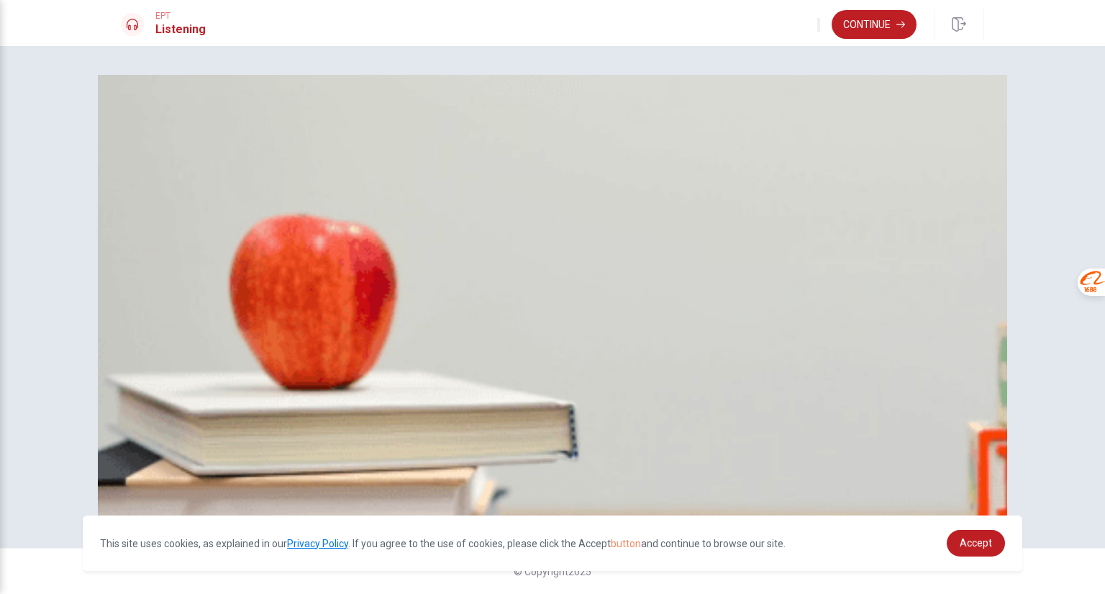
scroll to position [47, 0]
type input "0"
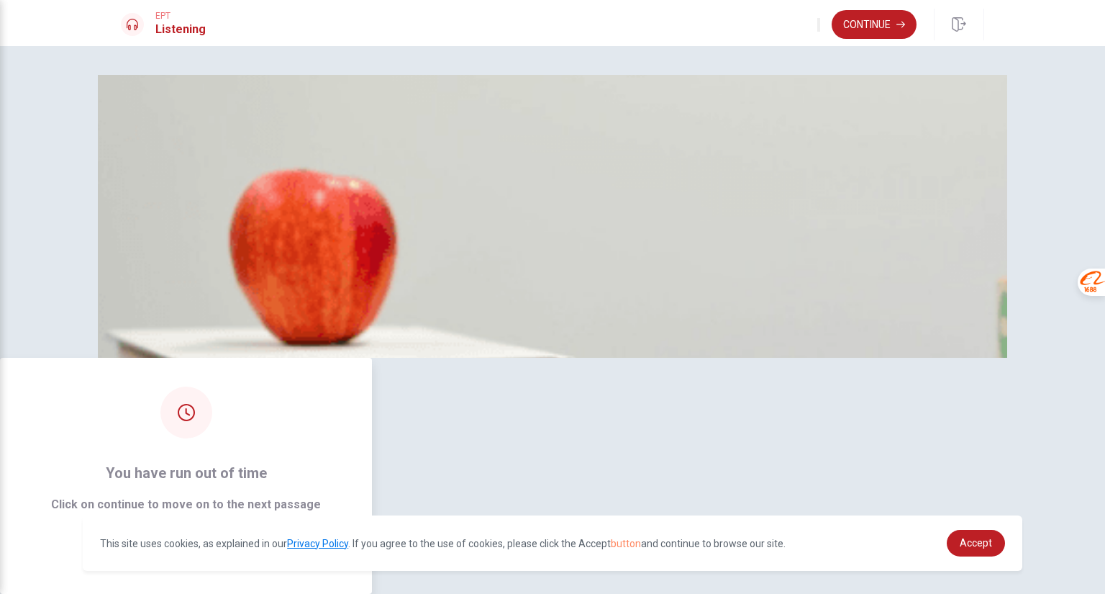
scroll to position [76, 0]
click at [225, 536] on button "Continue" at bounding box center [187, 550] width 78 height 29
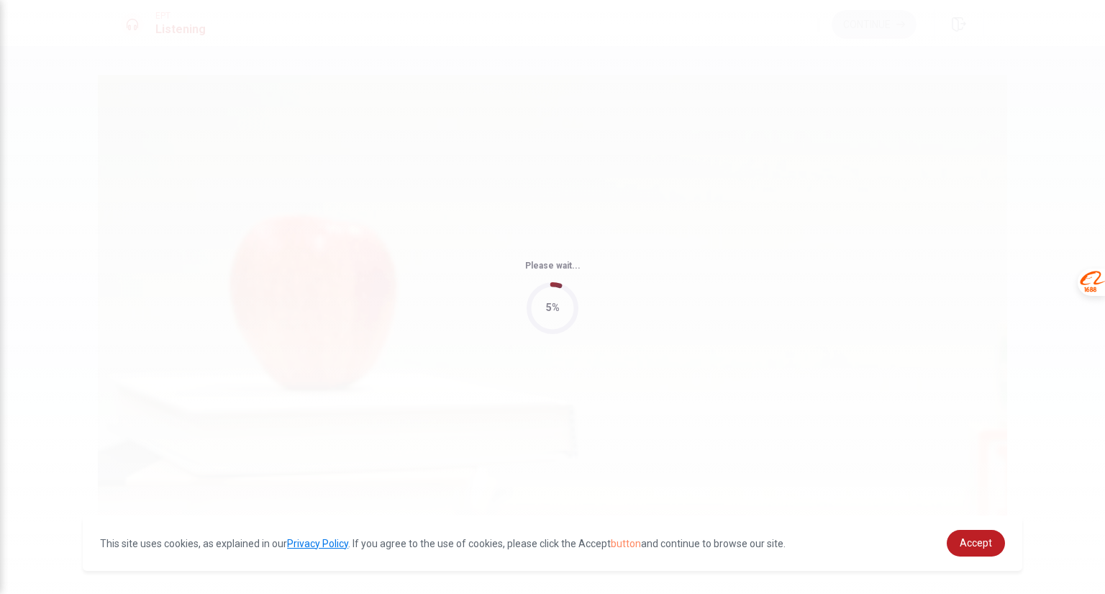
drag, startPoint x: 356, startPoint y: 55, endPoint x: 379, endPoint y: 15, distance: 45.8
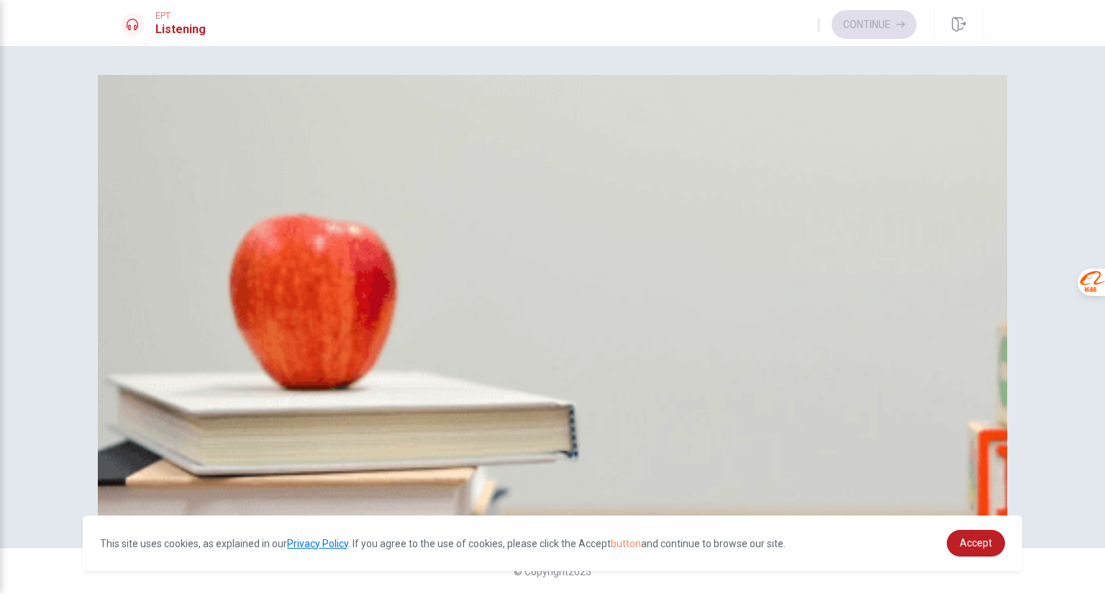
scroll to position [123, 0]
drag, startPoint x: 368, startPoint y: 16, endPoint x: 384, endPoint y: -47, distance: 64.8
click at [384, 0] on html "This site uses cookies, as explained in our Privacy Policy . If you agree to th…" at bounding box center [552, 297] width 1105 height 594
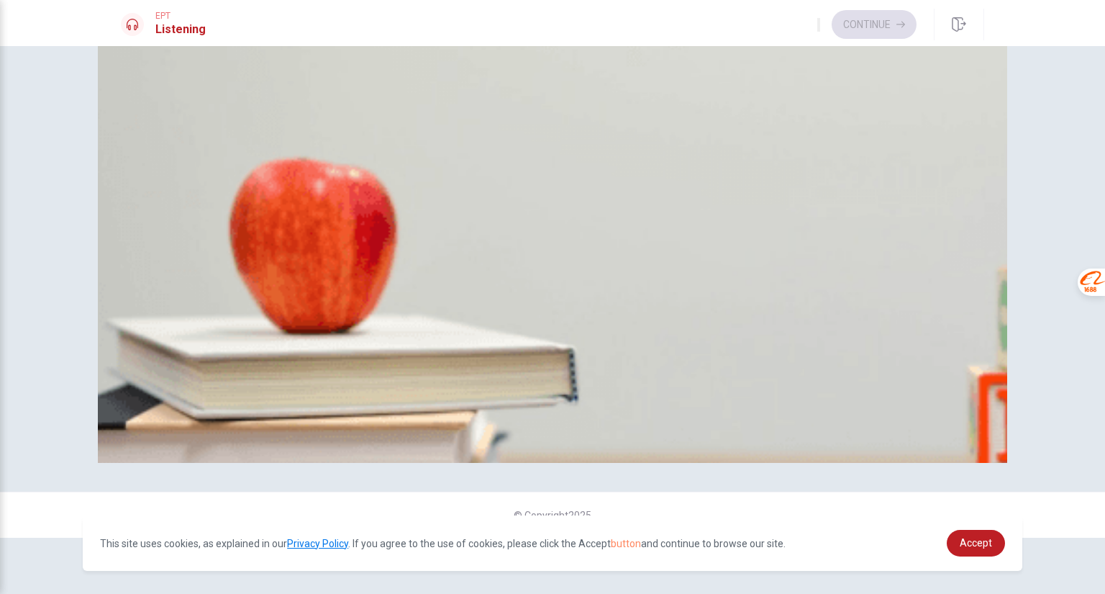
click at [360, 325] on div "C" at bounding box center [316, 319] width 87 height 11
click at [246, 335] on span "A book by [PERSON_NAME]" at bounding box center [184, 330] width 124 height 11
click at [240, 264] on span "[DATE]" at bounding box center [224, 269] width 30 height 11
click at [392, 154] on span "Find a different book" at bounding box center [348, 148] width 87 height 11
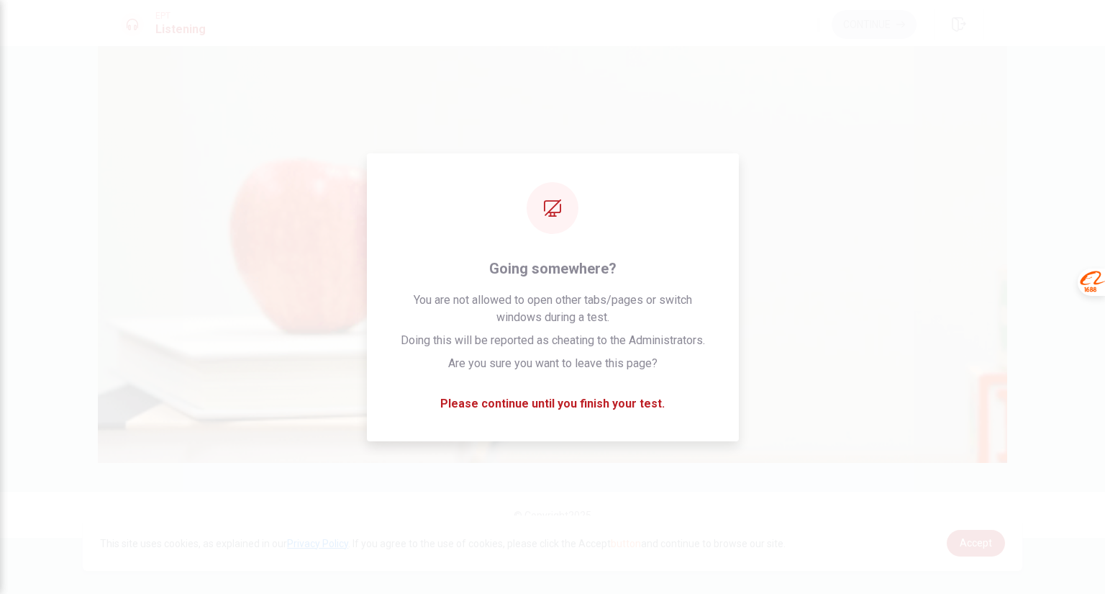
scroll to position [844, 0]
drag, startPoint x: 474, startPoint y: 25, endPoint x: 659, endPoint y: 91, distance: 196.2
drag, startPoint x: 512, startPoint y: 39, endPoint x: 458, endPoint y: 17, distance: 58.8
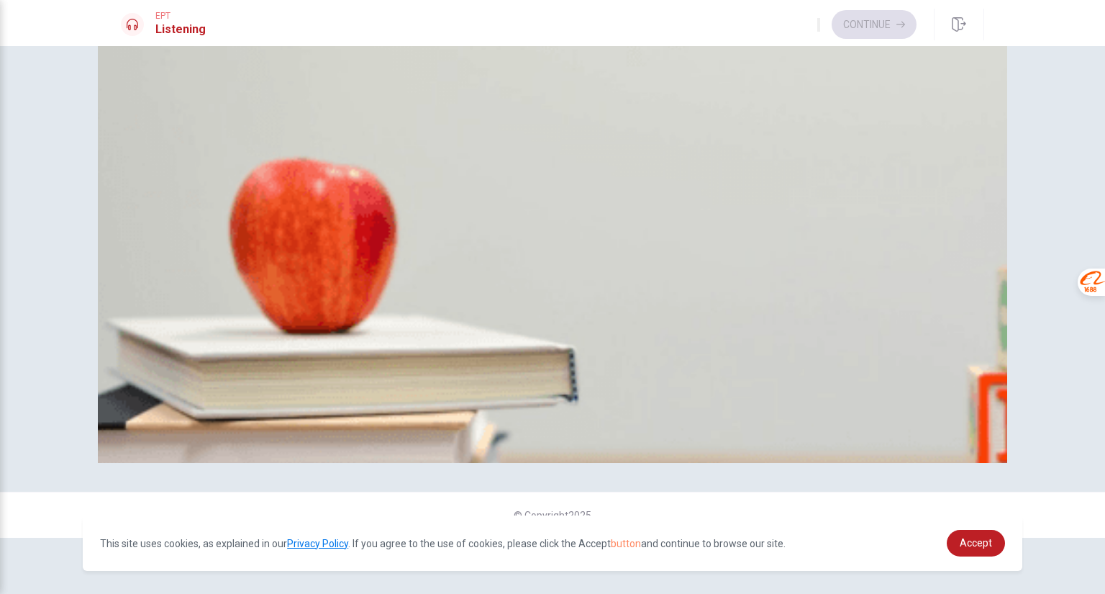
click at [239, 214] on span "At the front desk" at bounding box center [204, 209] width 70 height 11
click at [290, 214] on span "At the back" at bounding box center [266, 209] width 48 height 11
click at [153, 83] on div "B" at bounding box center [145, 77] width 16 height 11
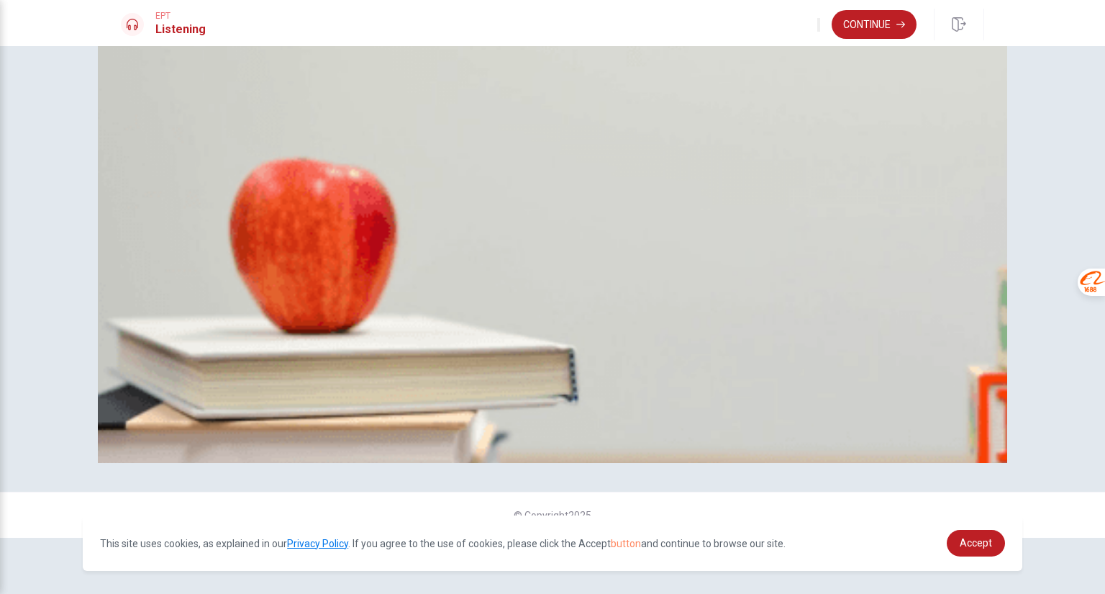
type input "0"
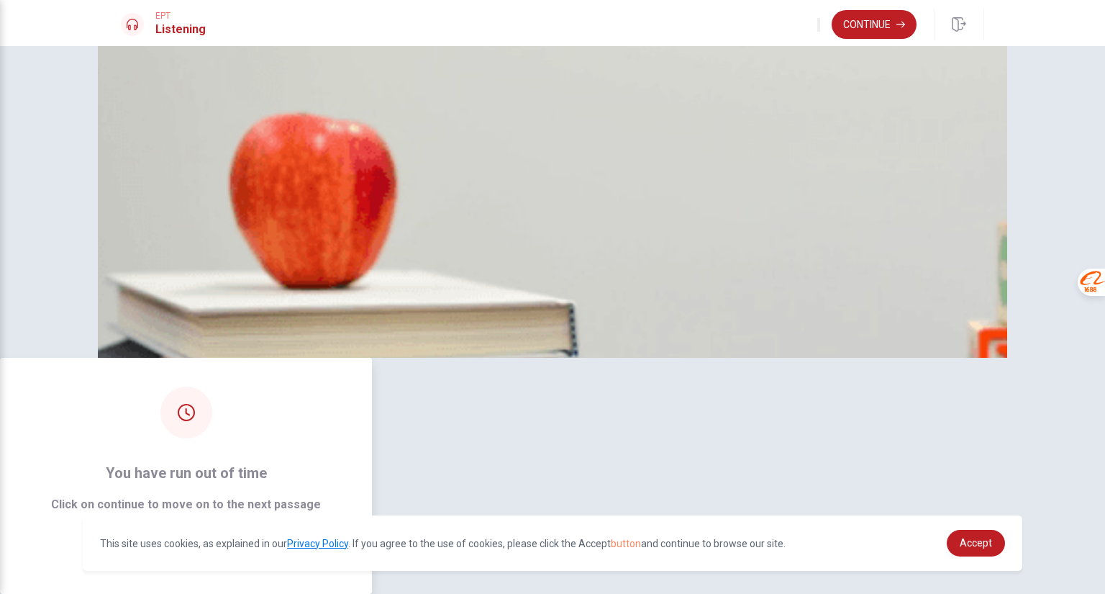
click at [225, 536] on button "Continue" at bounding box center [187, 550] width 78 height 29
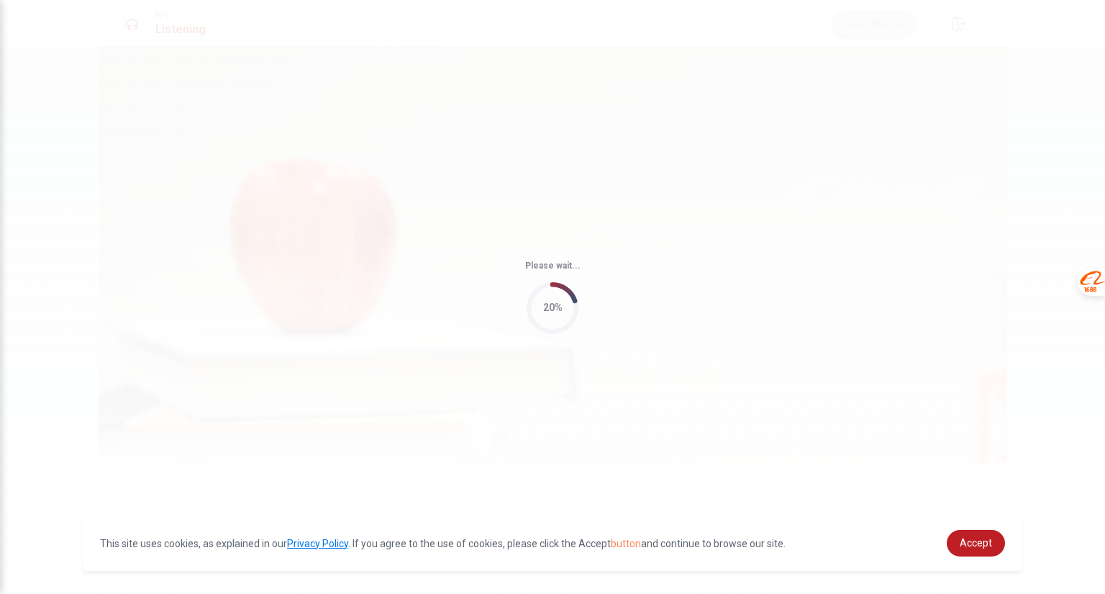
scroll to position [0, 0]
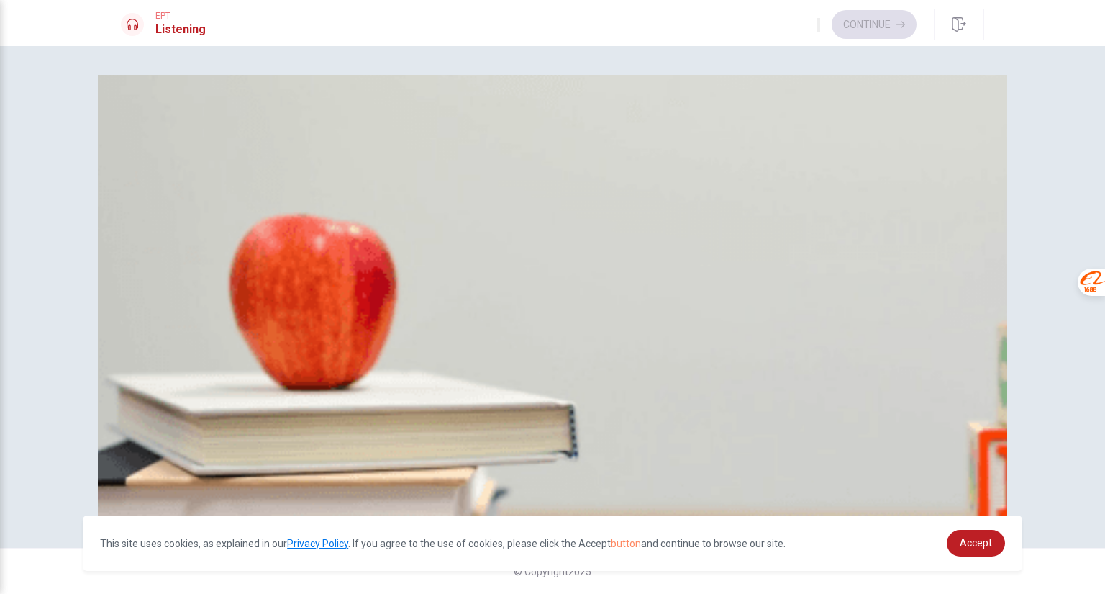
click at [191, 150] on span "Upset" at bounding box center [178, 144] width 25 height 11
click at [207, 210] on span "Weekends are busy" at bounding box center [164, 204] width 85 height 11
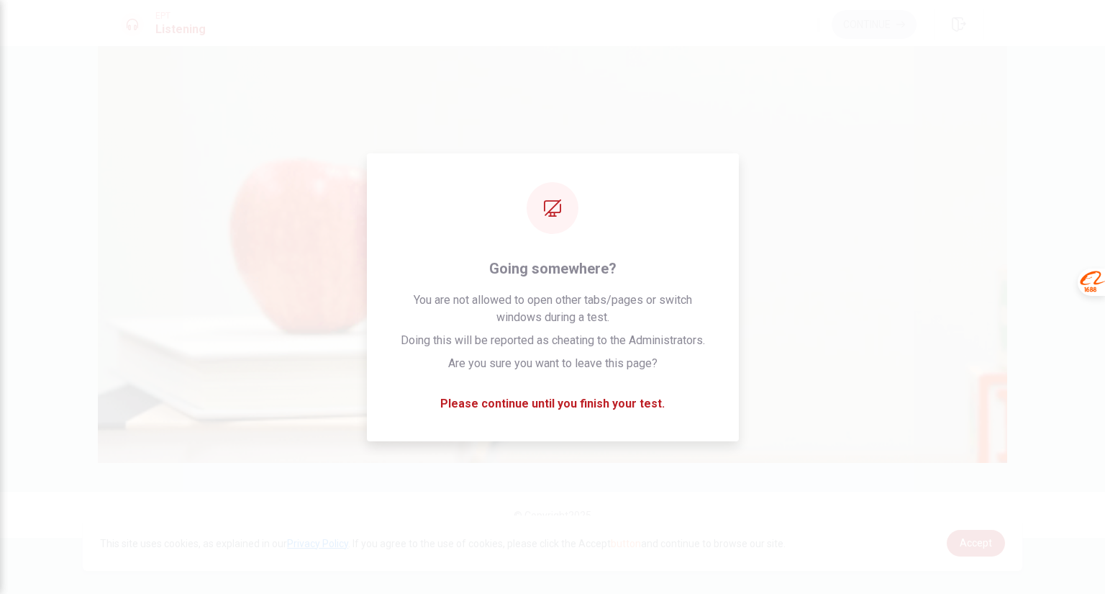
scroll to position [1691, 0]
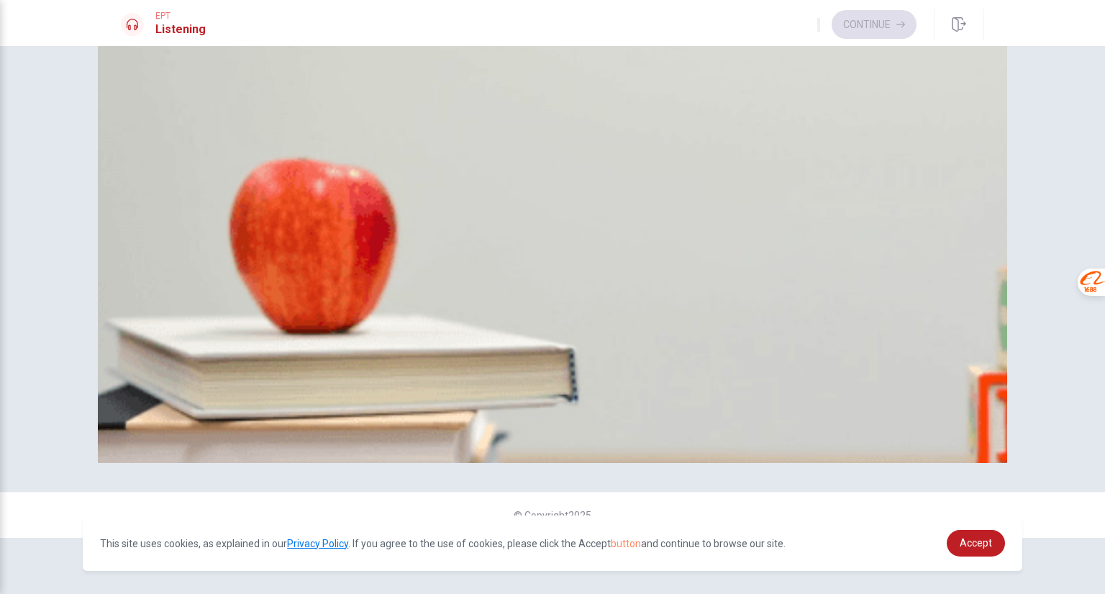
click at [186, 325] on span "The mountains" at bounding box center [153, 330] width 63 height 11
click at [237, 264] on span "Warm clothes" at bounding box center [208, 269] width 58 height 11
click at [184, 204] on span "On a weekend" at bounding box center [153, 209] width 62 height 11
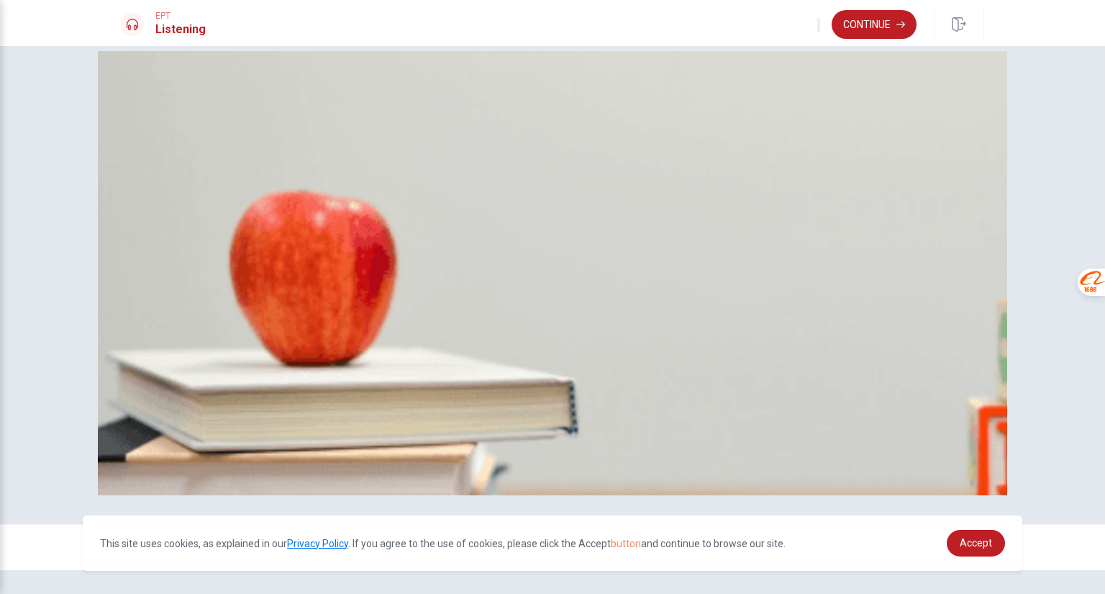
scroll to position [0, 0]
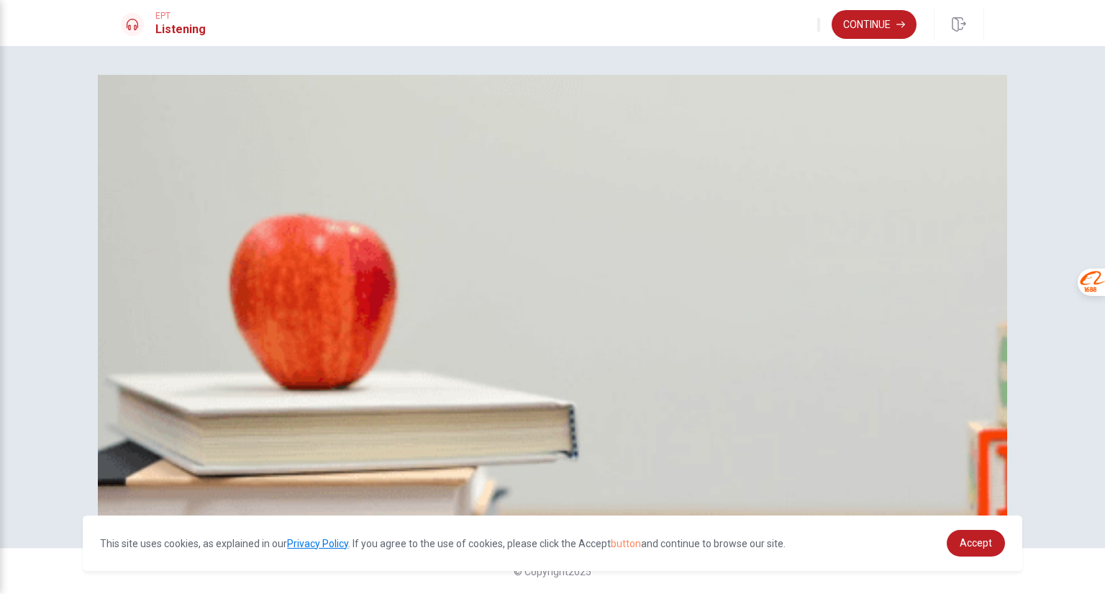
click at [275, 150] on span "Thankful" at bounding box center [256, 144] width 37 height 11
type input "0"
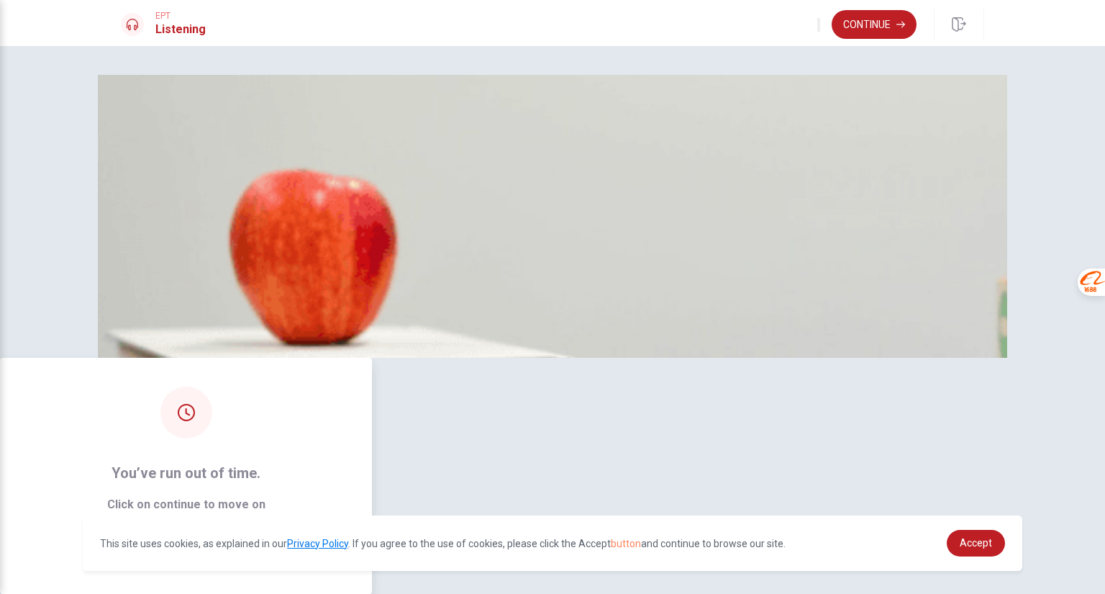
click at [225, 536] on button "Continue" at bounding box center [187, 550] width 78 height 29
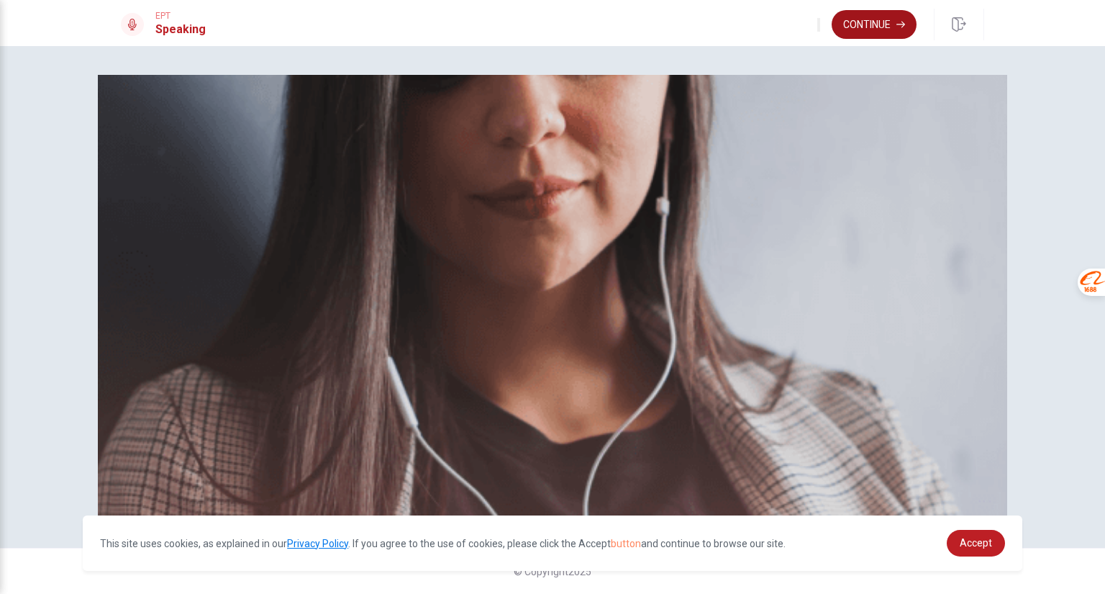
click at [884, 25] on button "Continue" at bounding box center [874, 24] width 85 height 29
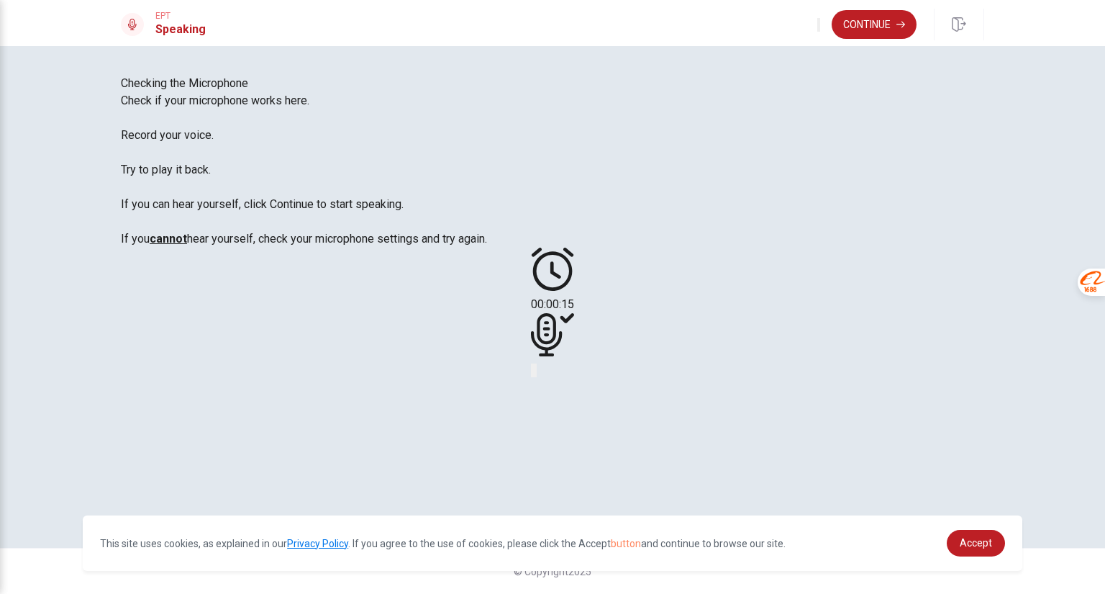
scroll to position [72, 0]
drag, startPoint x: 183, startPoint y: 220, endPoint x: 206, endPoint y: 220, distance: 22.3
click at [206, 90] on span "Checking the Microphone" at bounding box center [184, 83] width 127 height 14
click at [550, 388] on icon "Play Audio" at bounding box center [544, 381] width 14 height 17
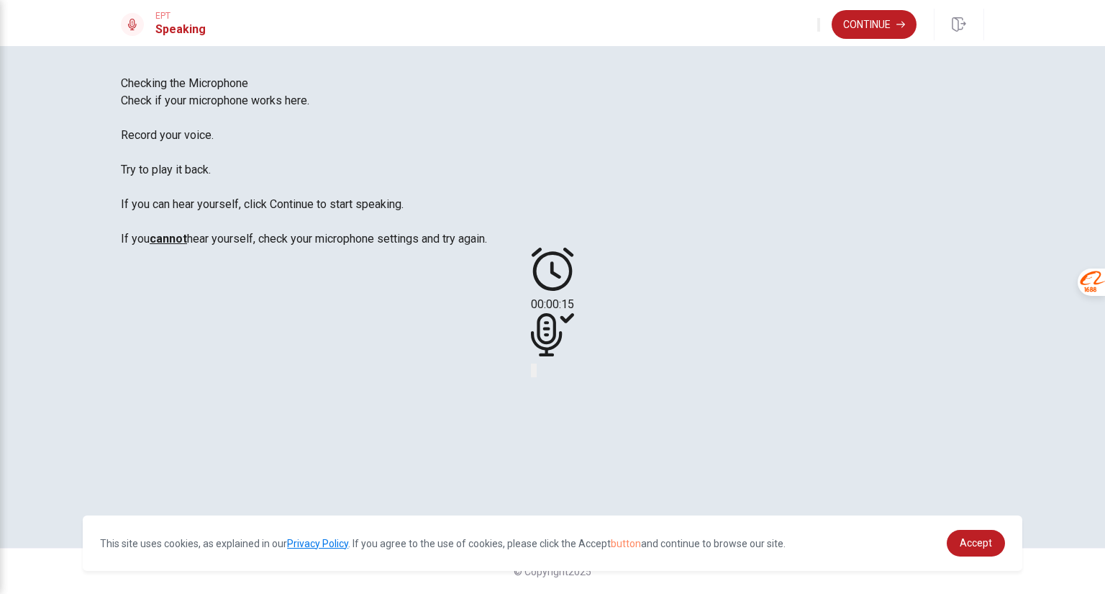
click at [574, 319] on icon at bounding box center [552, 334] width 43 height 43
click at [534, 377] on button "Record Again" at bounding box center [532, 370] width 3 height 14
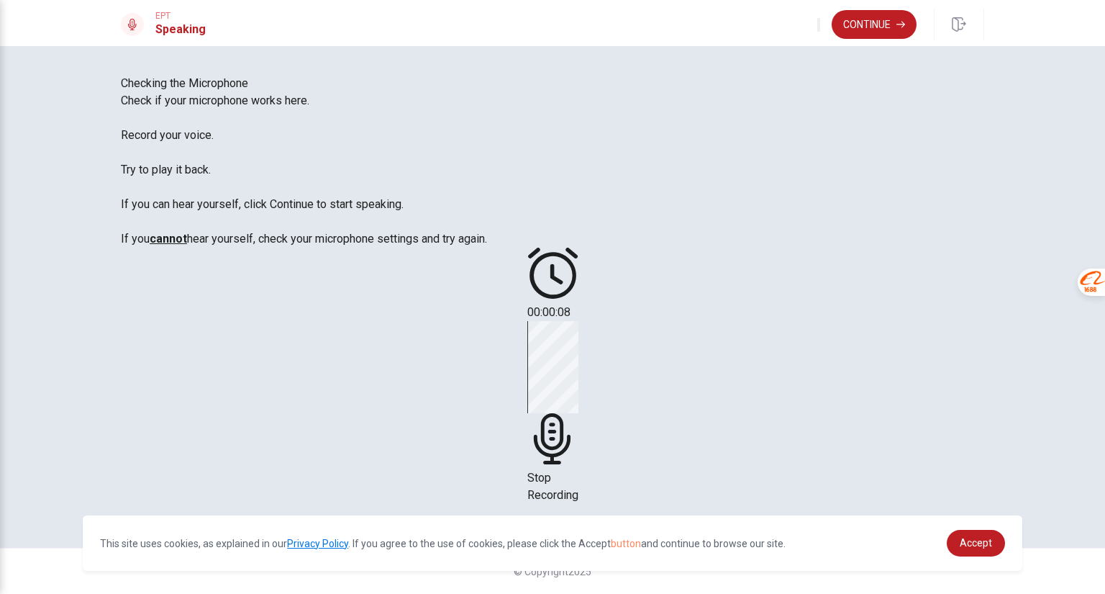
click at [570, 413] on icon at bounding box center [551, 438] width 37 height 51
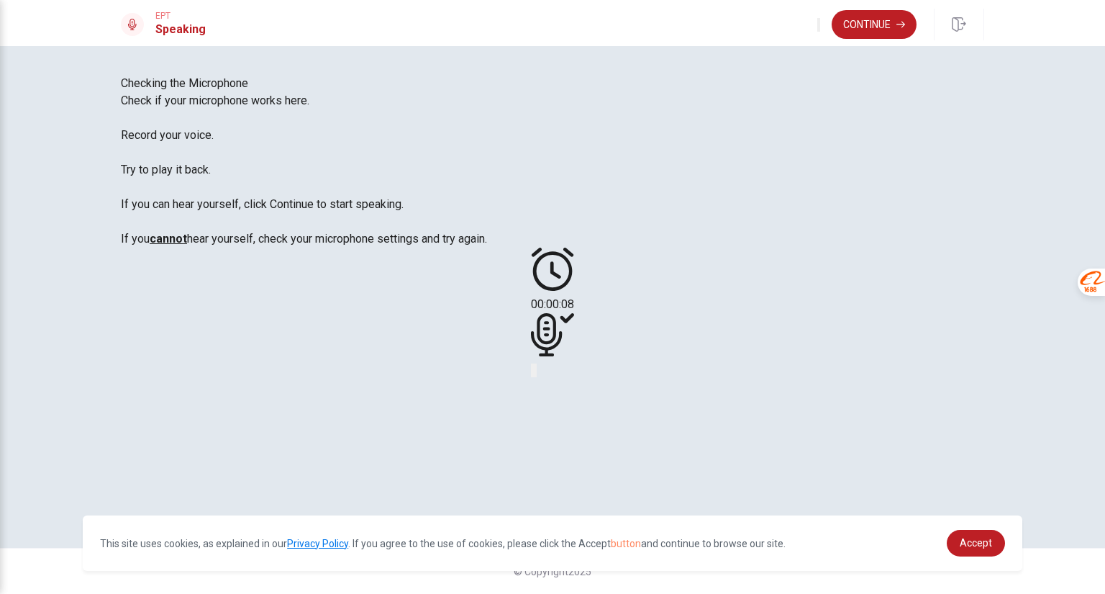
click at [550, 387] on icon "Play Audio" at bounding box center [544, 381] width 14 height 17
click at [904, 30] on button "Continue" at bounding box center [874, 24] width 85 height 29
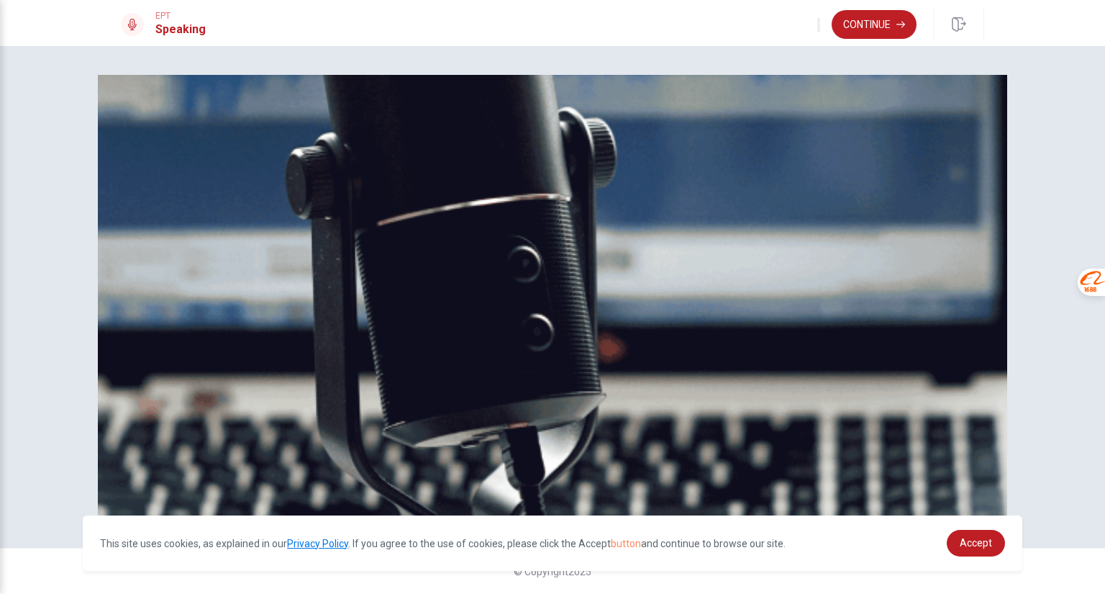
scroll to position [112, 0]
click at [892, 32] on button "Continue" at bounding box center [874, 24] width 85 height 29
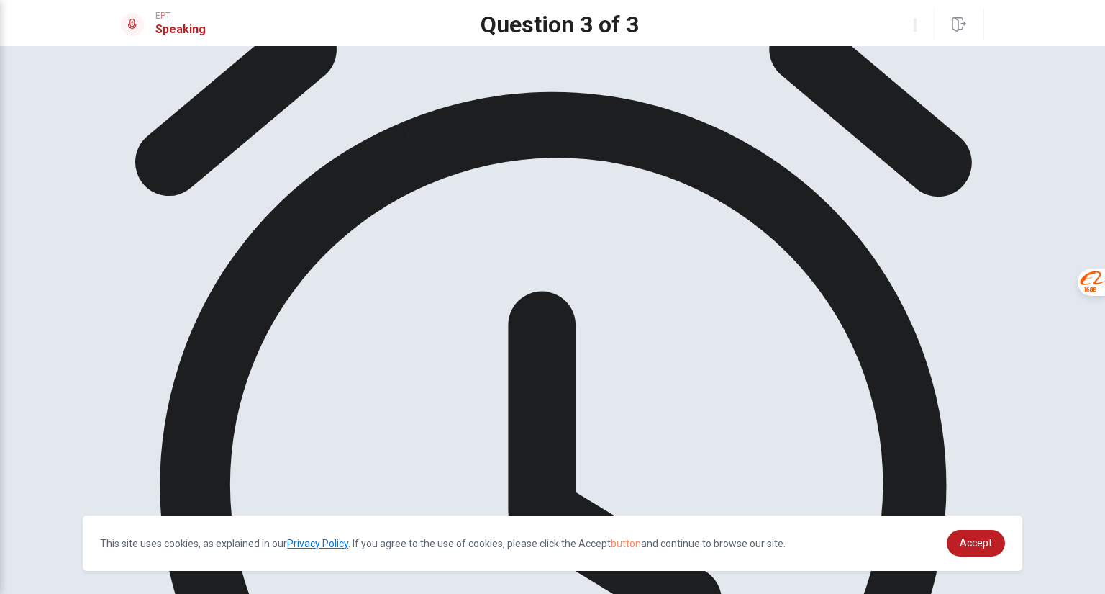
scroll to position [0, 0]
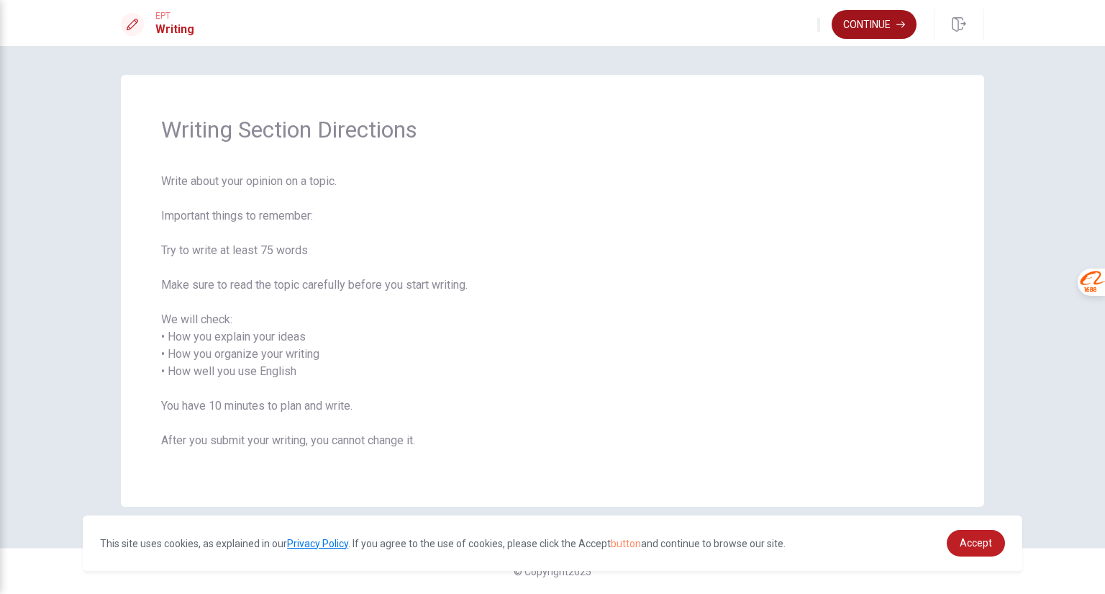
click at [885, 25] on button "Continue" at bounding box center [874, 24] width 85 height 29
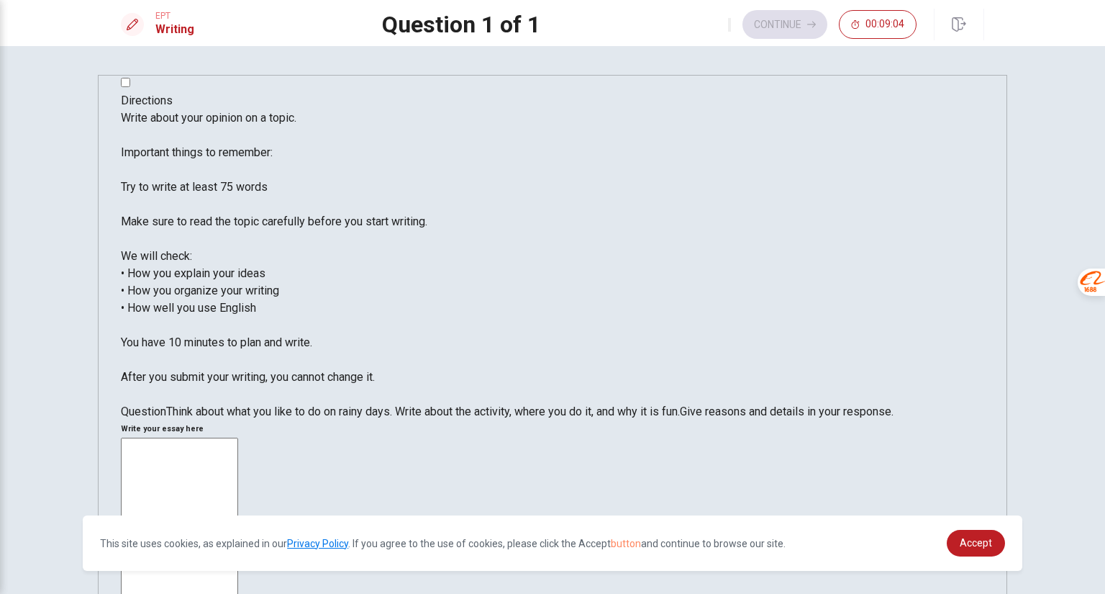
type textarea "d"
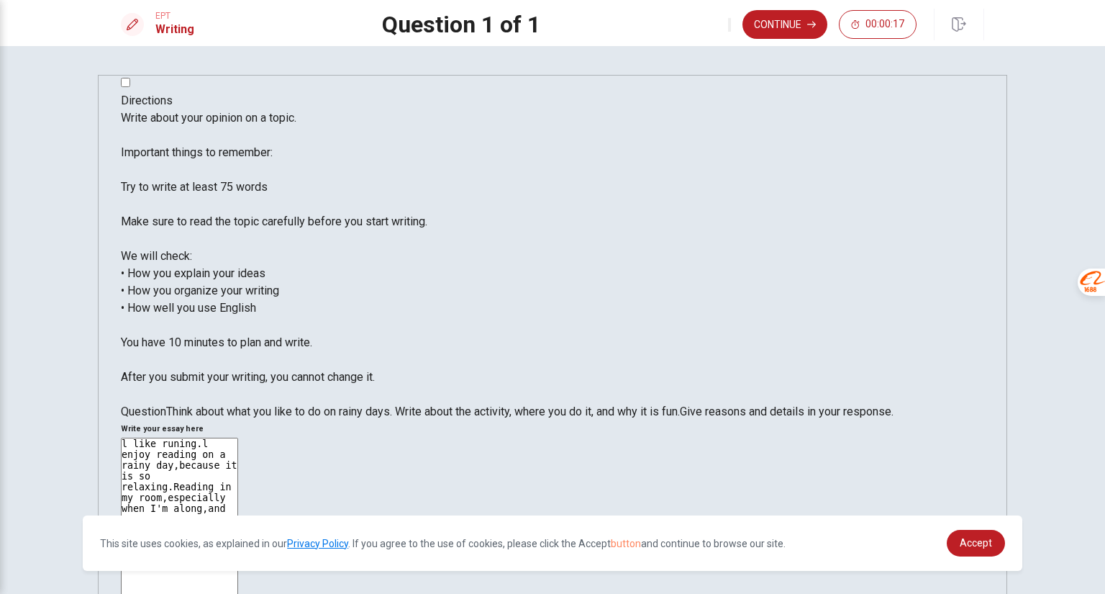
type textarea "l like runing.l enjoy reading on a rainy day,because it is so relaxing.Reading …"
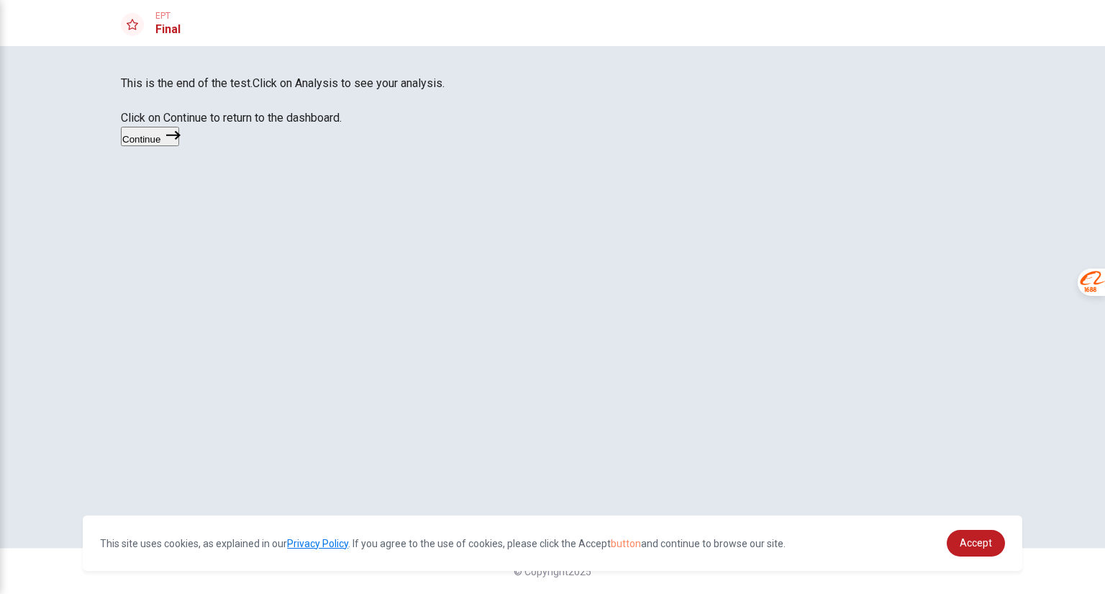
click at [181, 140] on icon "button" at bounding box center [173, 135] width 14 height 9
